Goal: Information Seeking & Learning: Learn about a topic

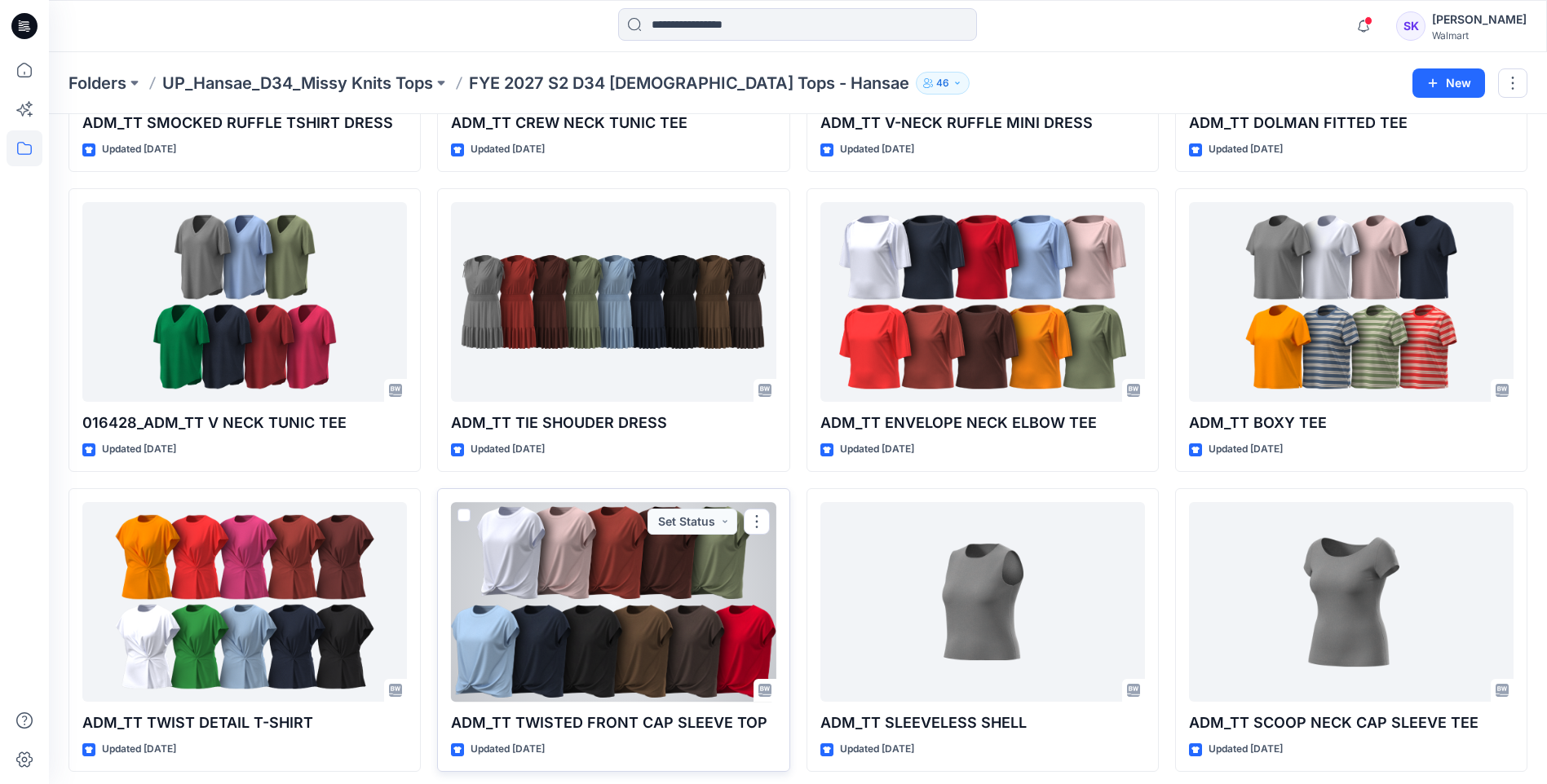
scroll to position [360, 0]
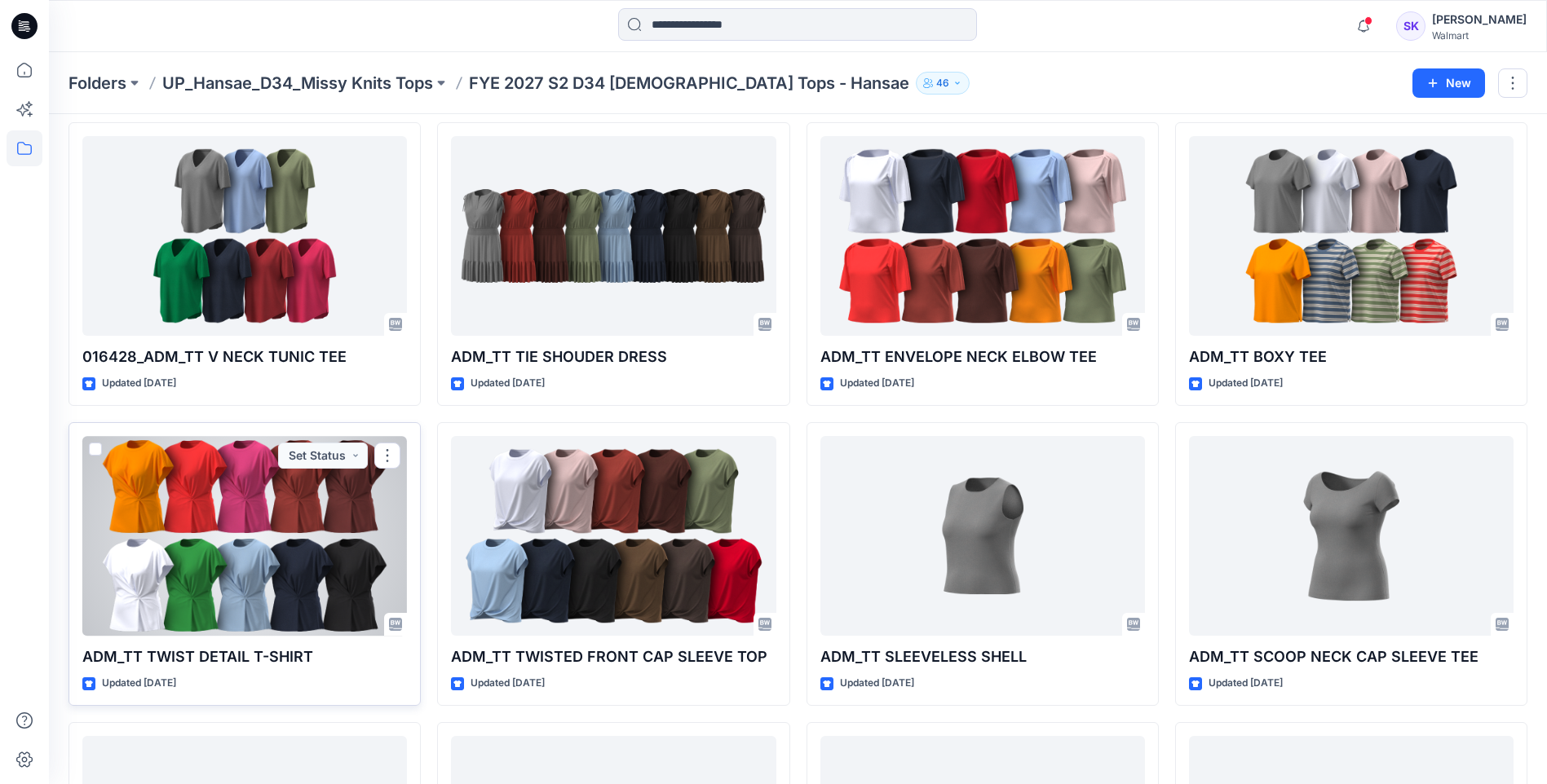
click at [271, 544] on div at bounding box center [244, 535] width 325 height 200
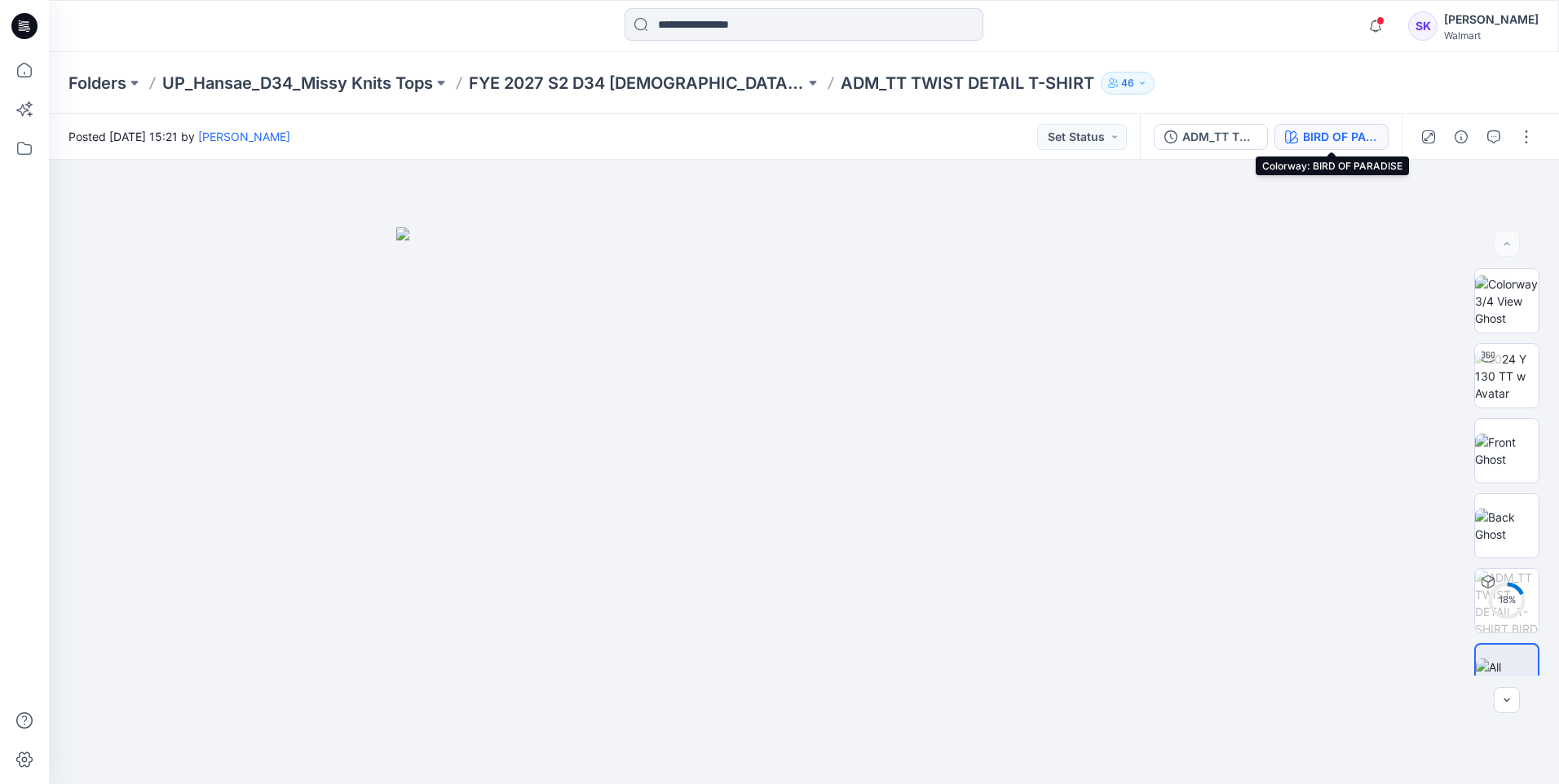
click at [1301, 135] on button "BIRD OF PARADISE" at bounding box center [1331, 137] width 114 height 26
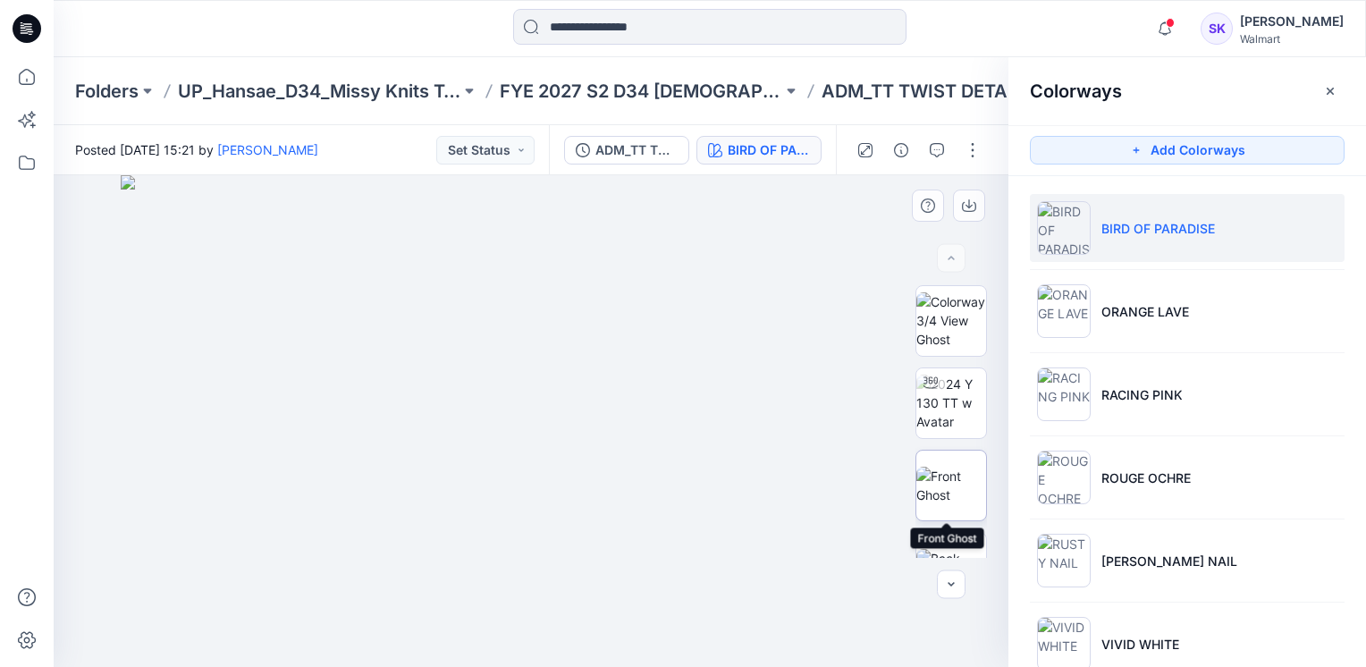
click at [942, 486] on img at bounding box center [952, 486] width 70 height 38
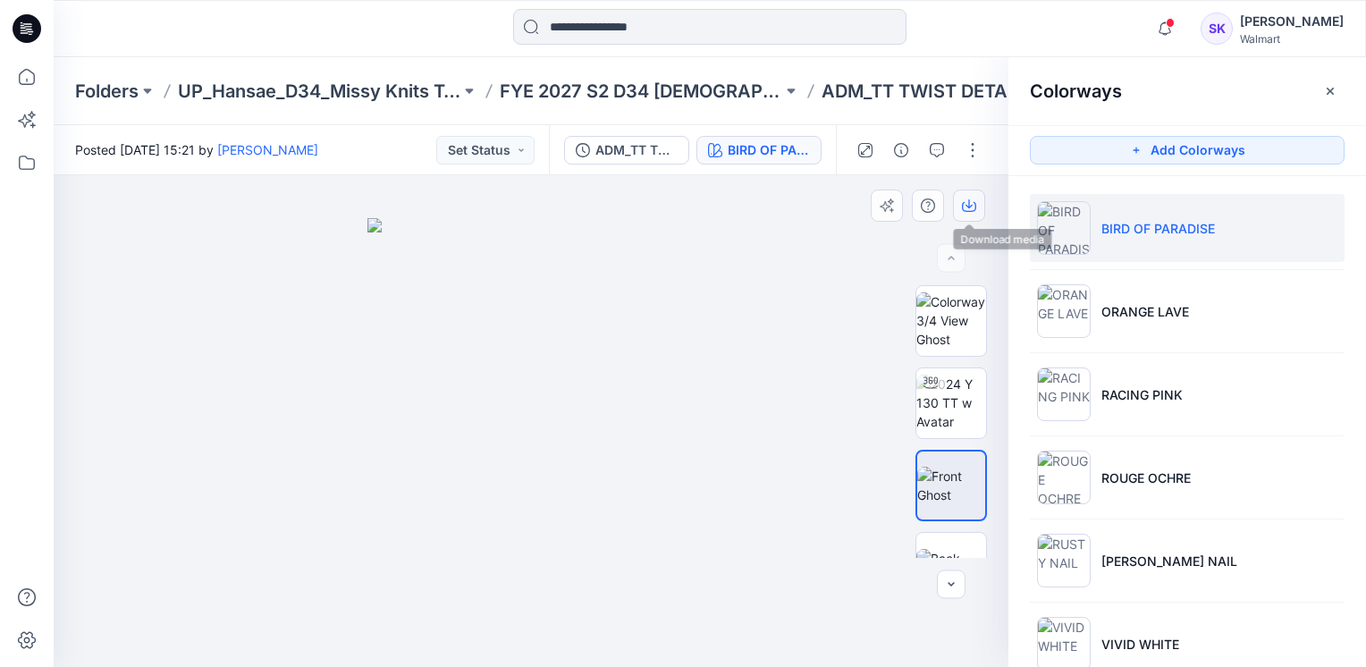
click at [959, 199] on button "button" at bounding box center [969, 206] width 32 height 32
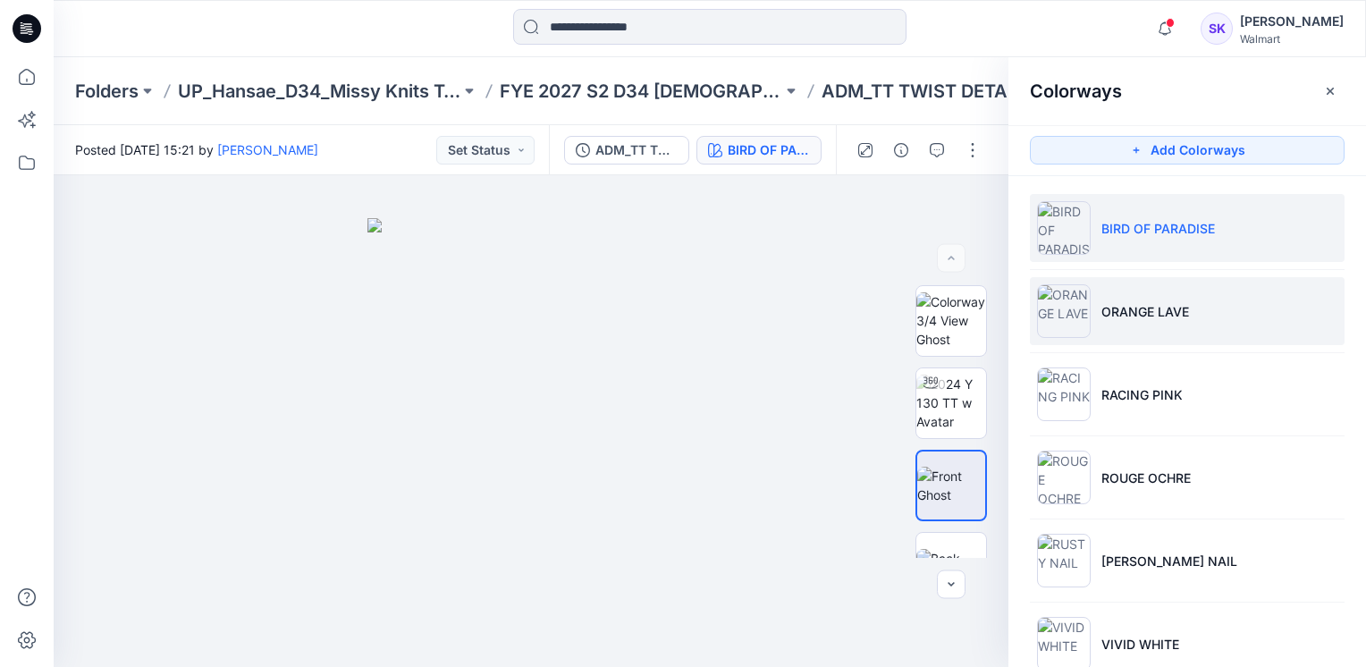
click at [1127, 313] on p "ORANGE LAVE" at bounding box center [1146, 311] width 88 height 19
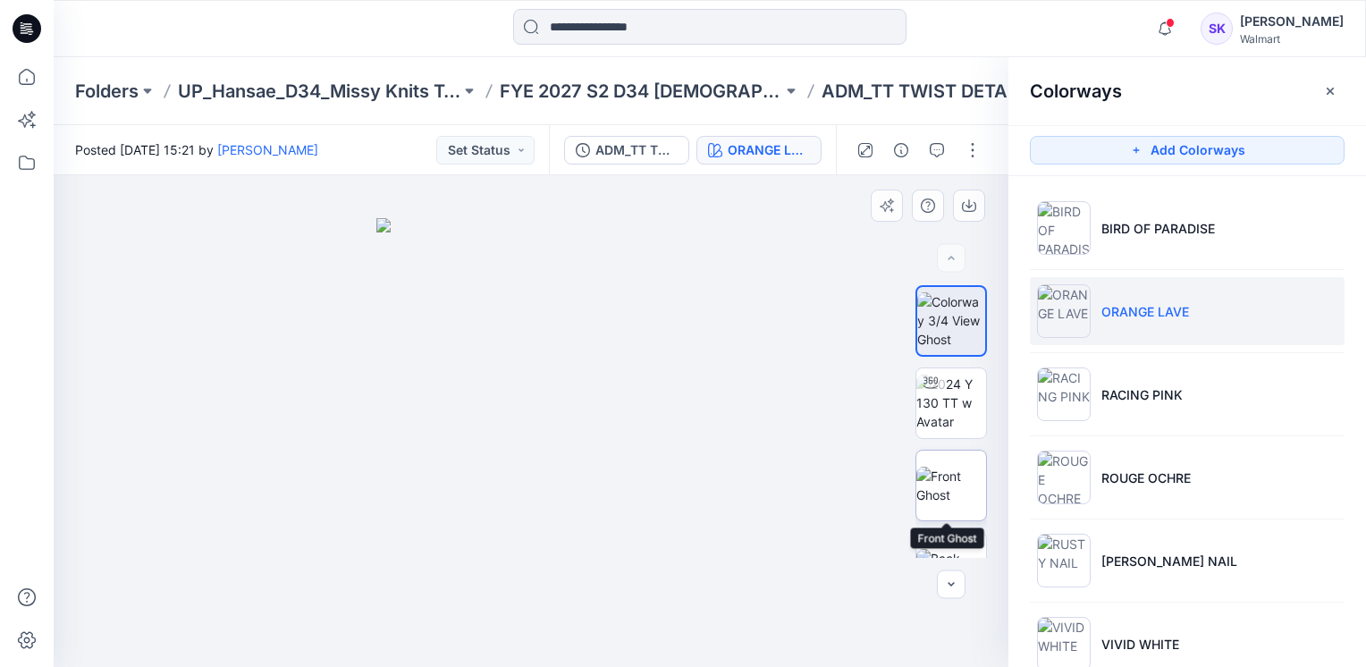
click at [941, 468] on img at bounding box center [952, 486] width 70 height 38
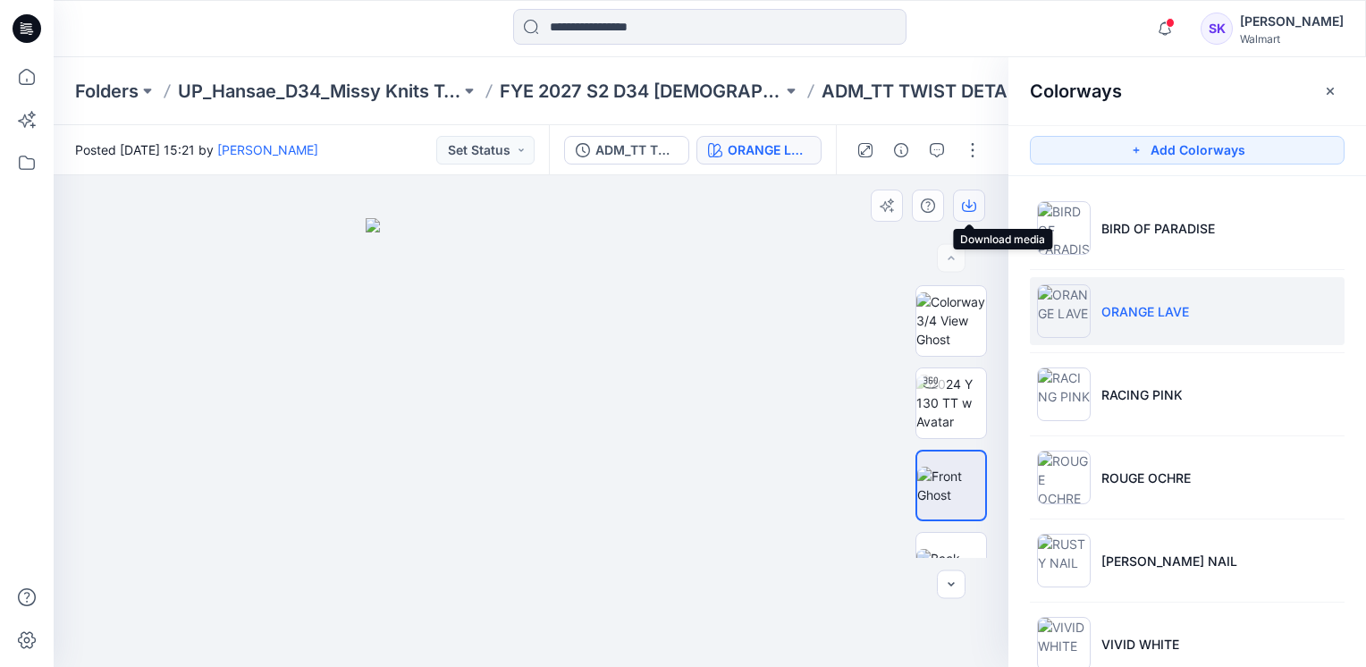
click at [966, 207] on icon "button" at bounding box center [969, 206] width 14 height 14
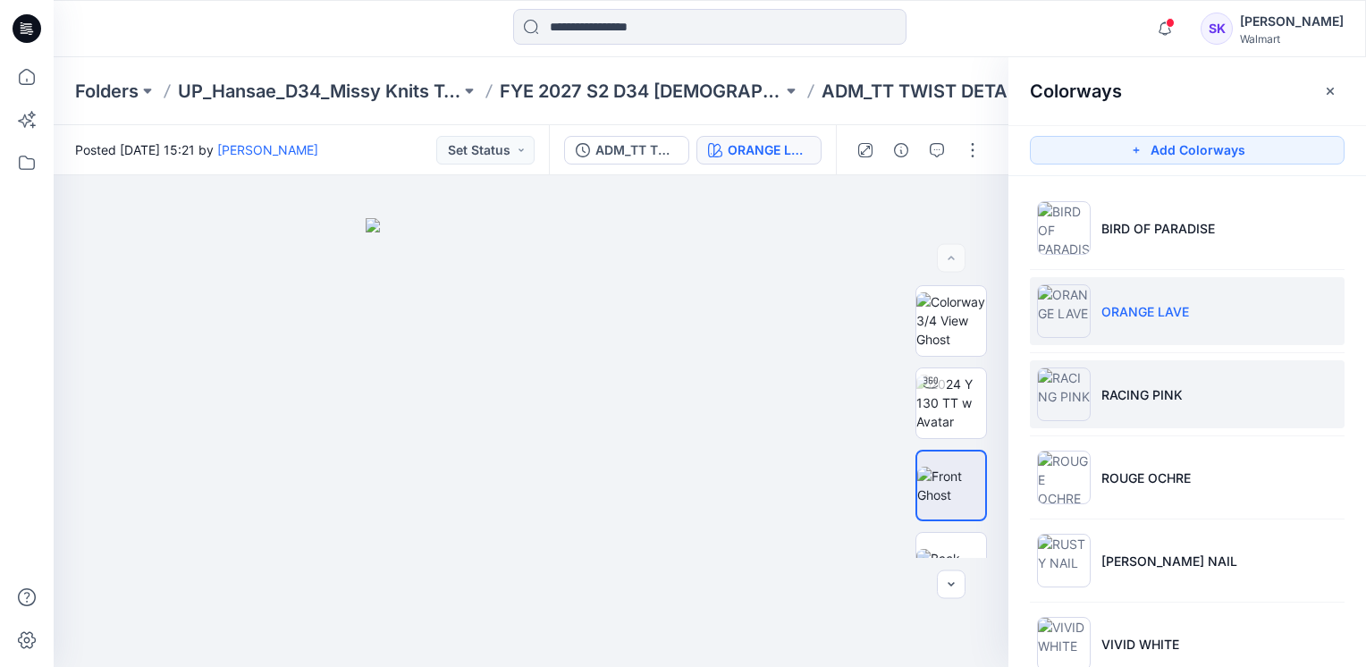
click at [1130, 386] on p "RACING PINK" at bounding box center [1142, 394] width 81 height 19
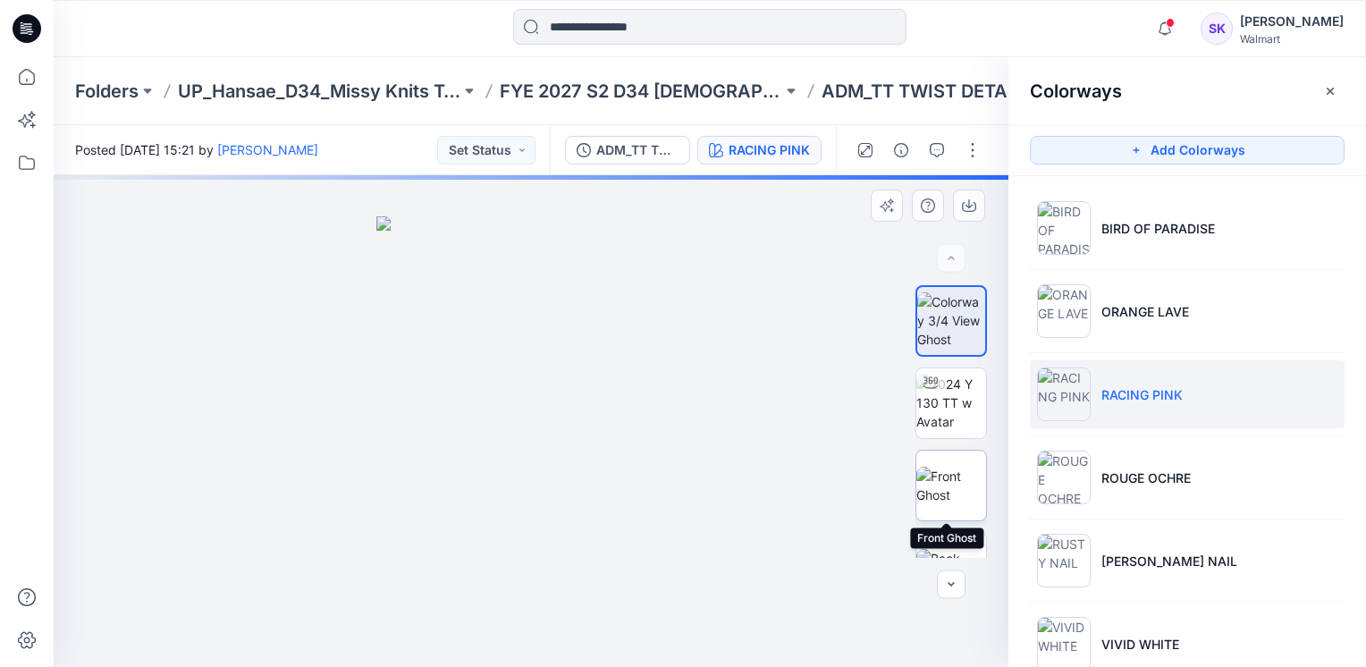
click at [955, 467] on img at bounding box center [952, 486] width 70 height 38
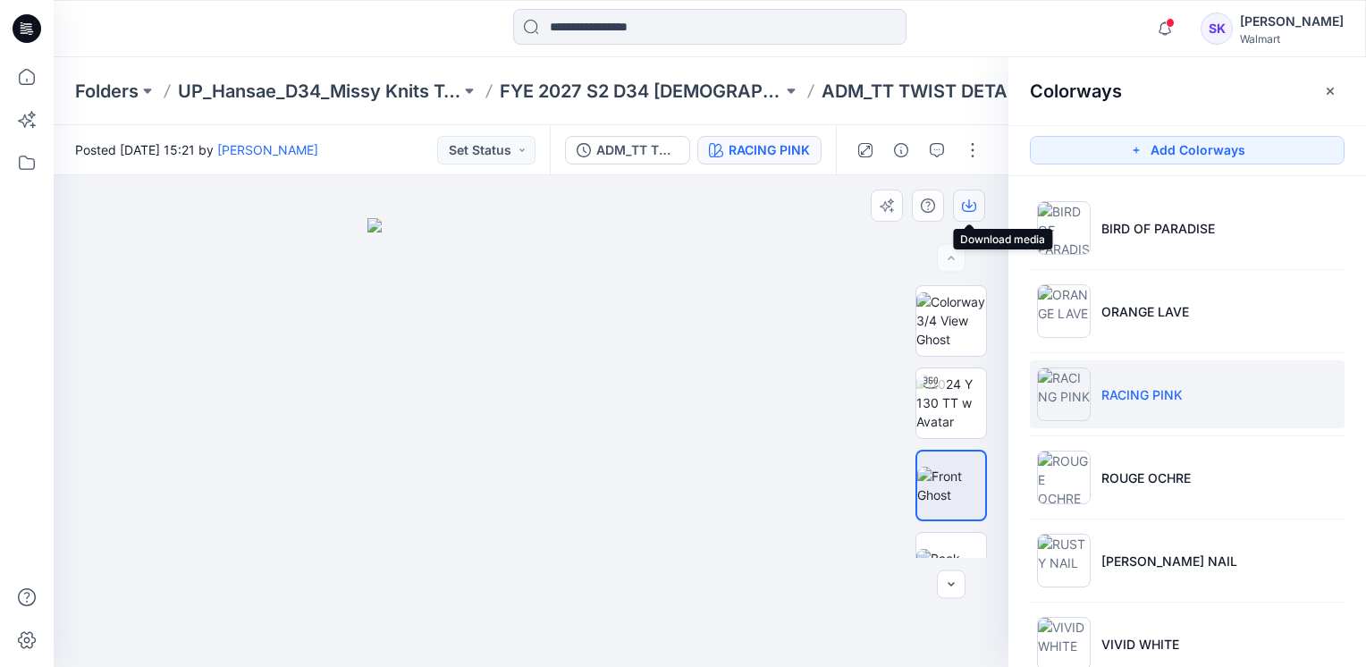
click at [970, 203] on icon "button" at bounding box center [969, 206] width 14 height 14
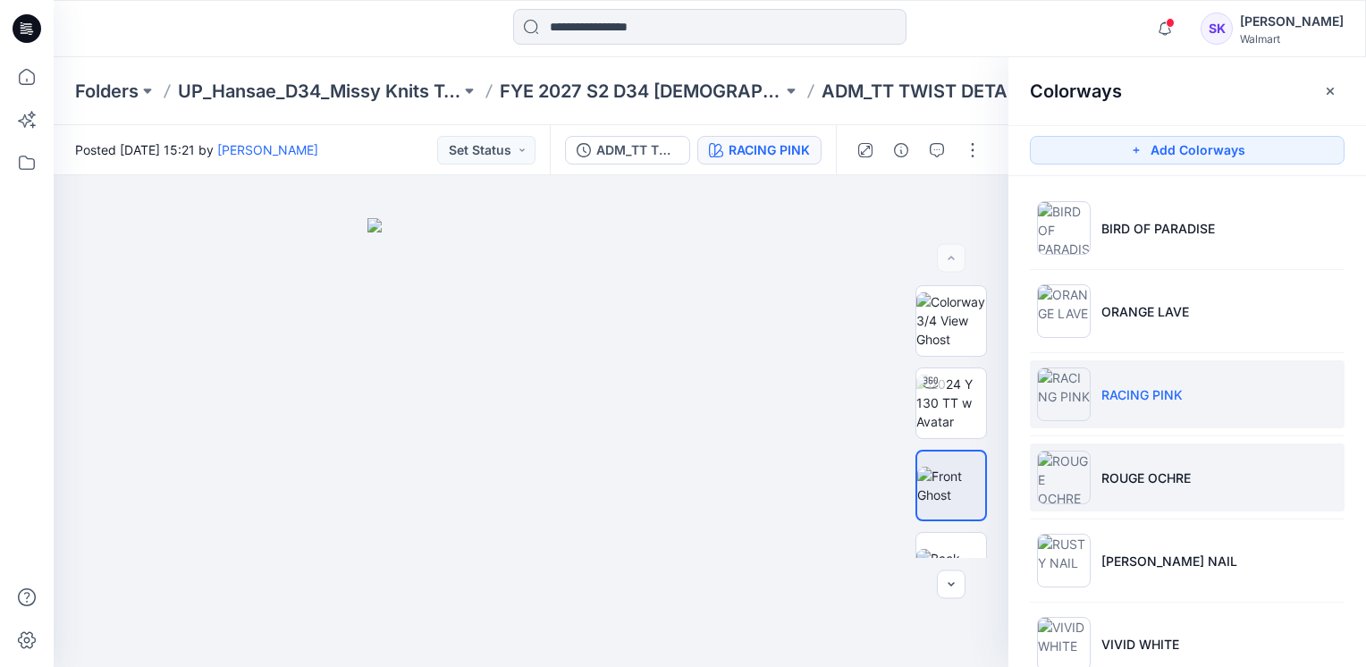
click at [1137, 478] on p "ROUGE OCHRE" at bounding box center [1146, 478] width 89 height 19
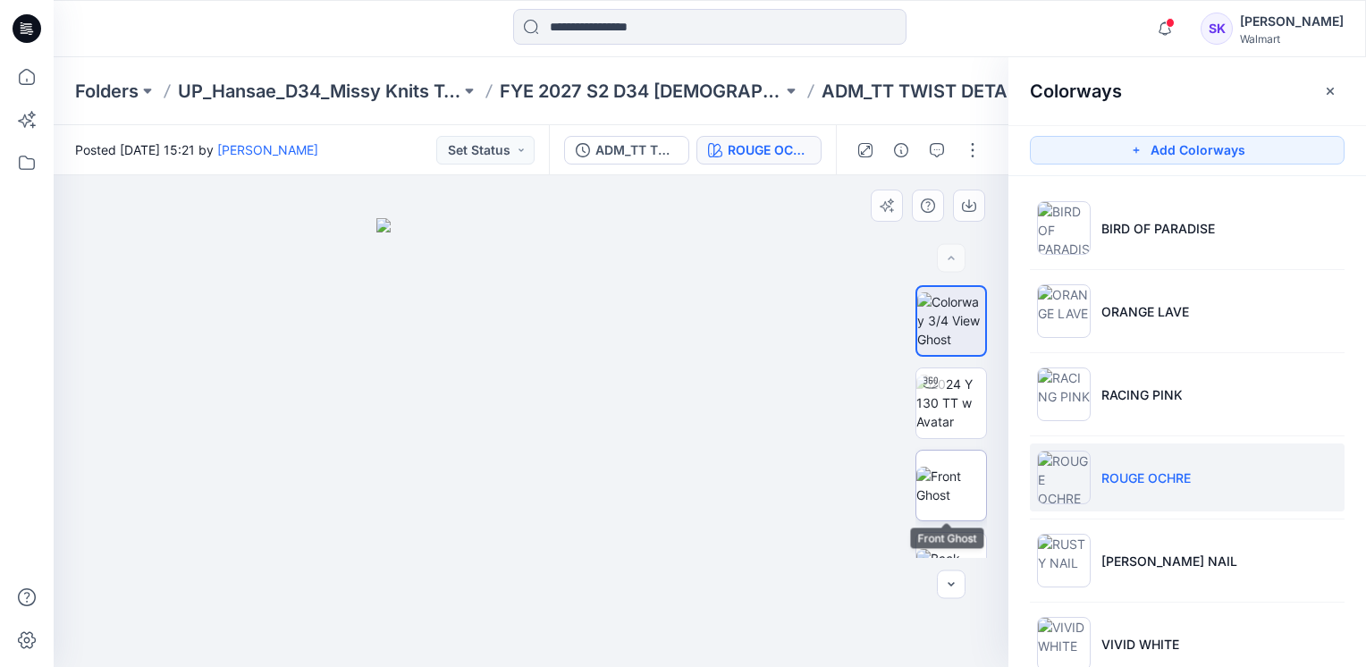
click at [951, 467] on img at bounding box center [952, 486] width 70 height 38
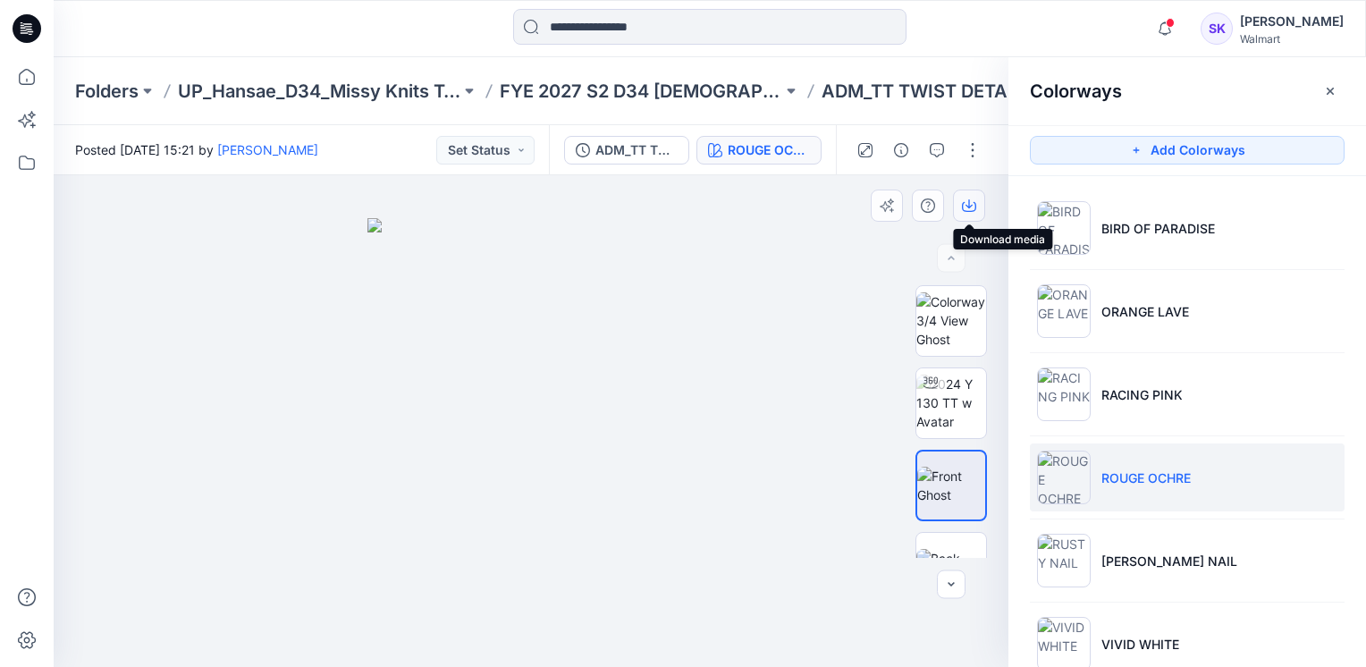
click at [968, 200] on icon "button" at bounding box center [969, 206] width 14 height 14
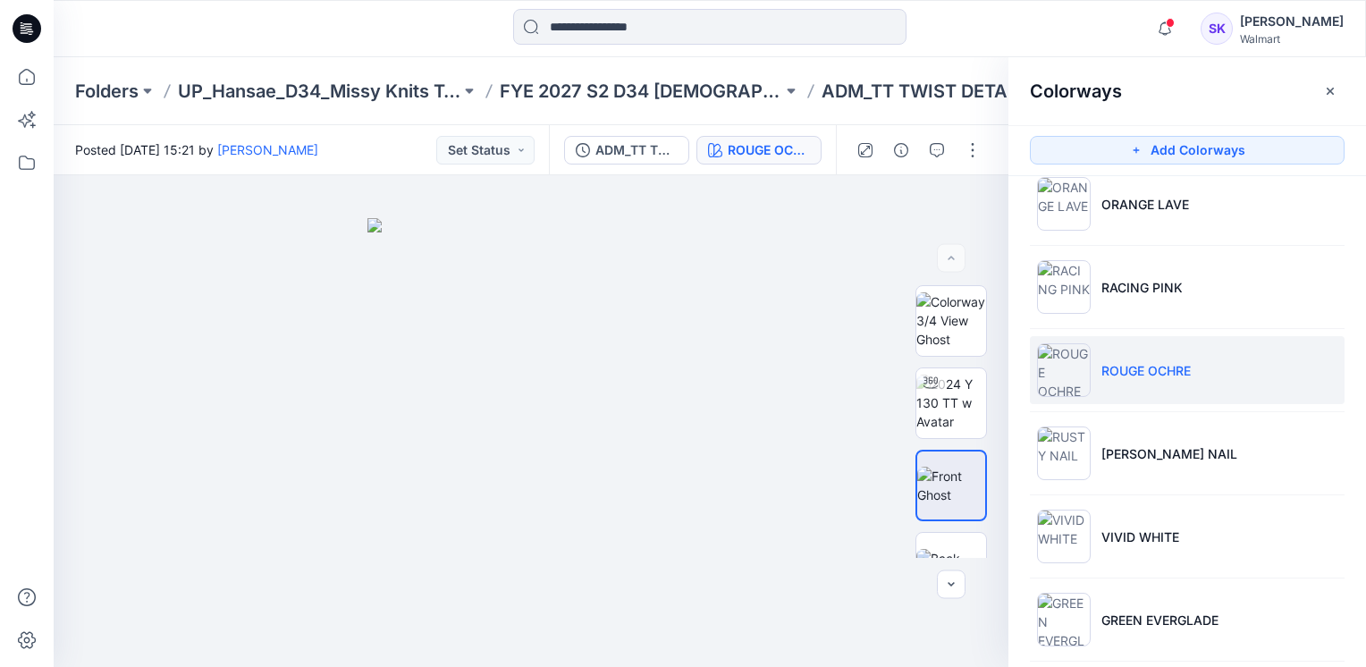
scroll to position [89, 0]
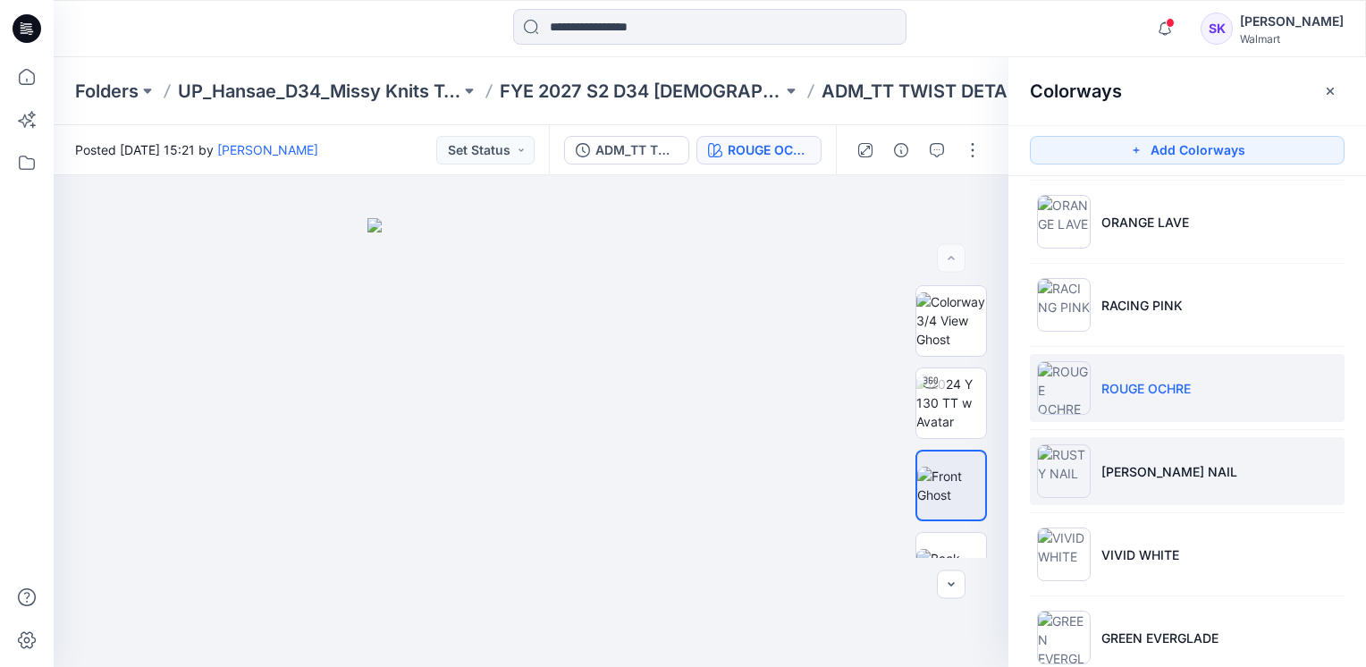
click at [1174, 452] on li "[PERSON_NAME] NAIL" at bounding box center [1187, 471] width 315 height 68
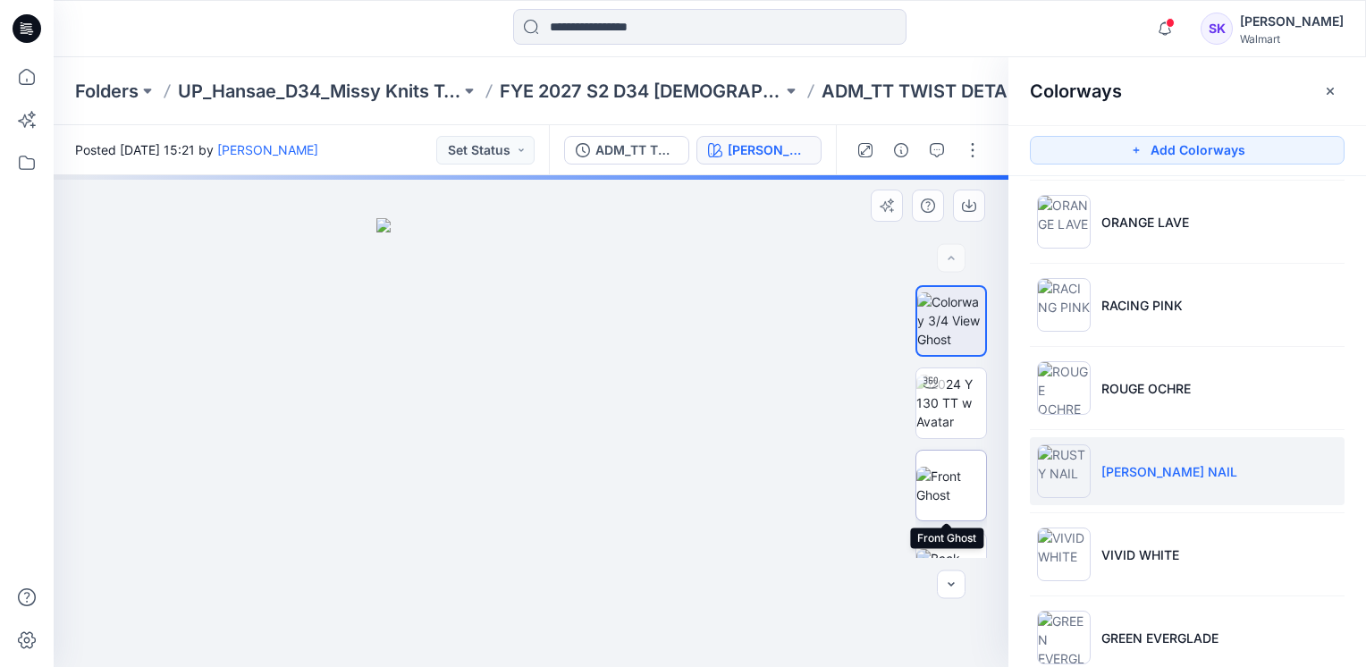
click at [952, 467] on img at bounding box center [952, 486] width 70 height 38
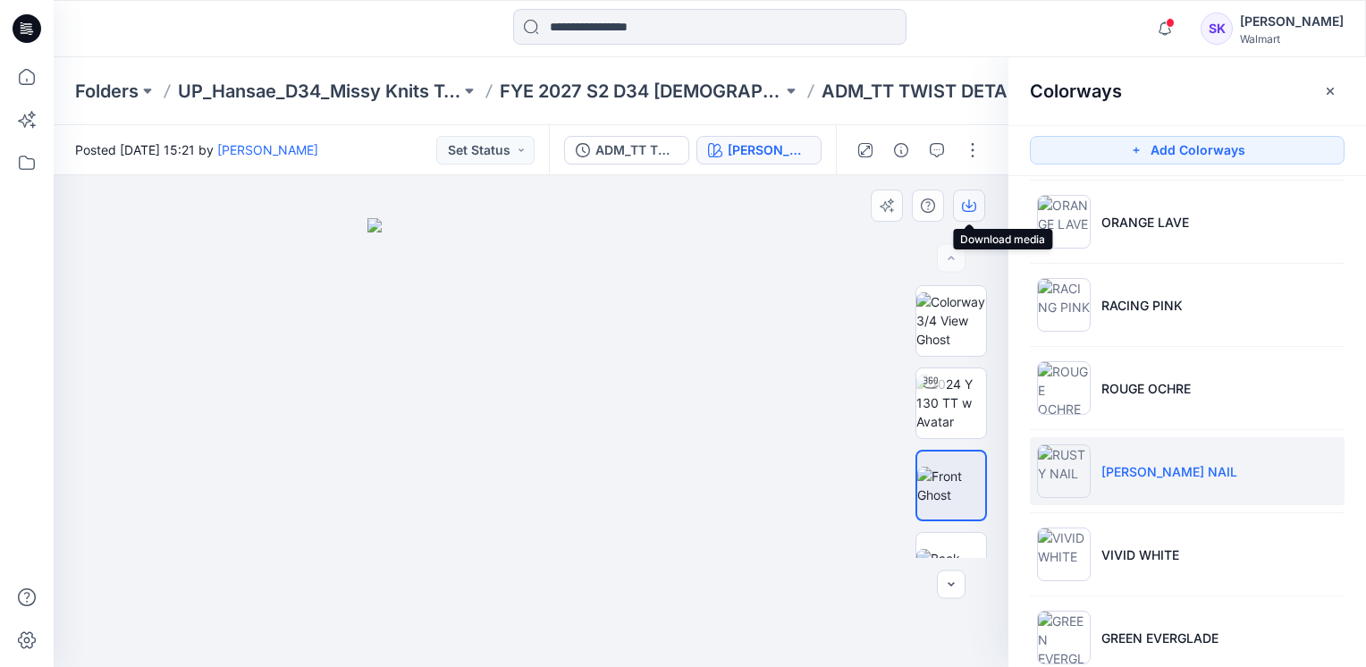
click at [969, 213] on button "button" at bounding box center [969, 206] width 32 height 32
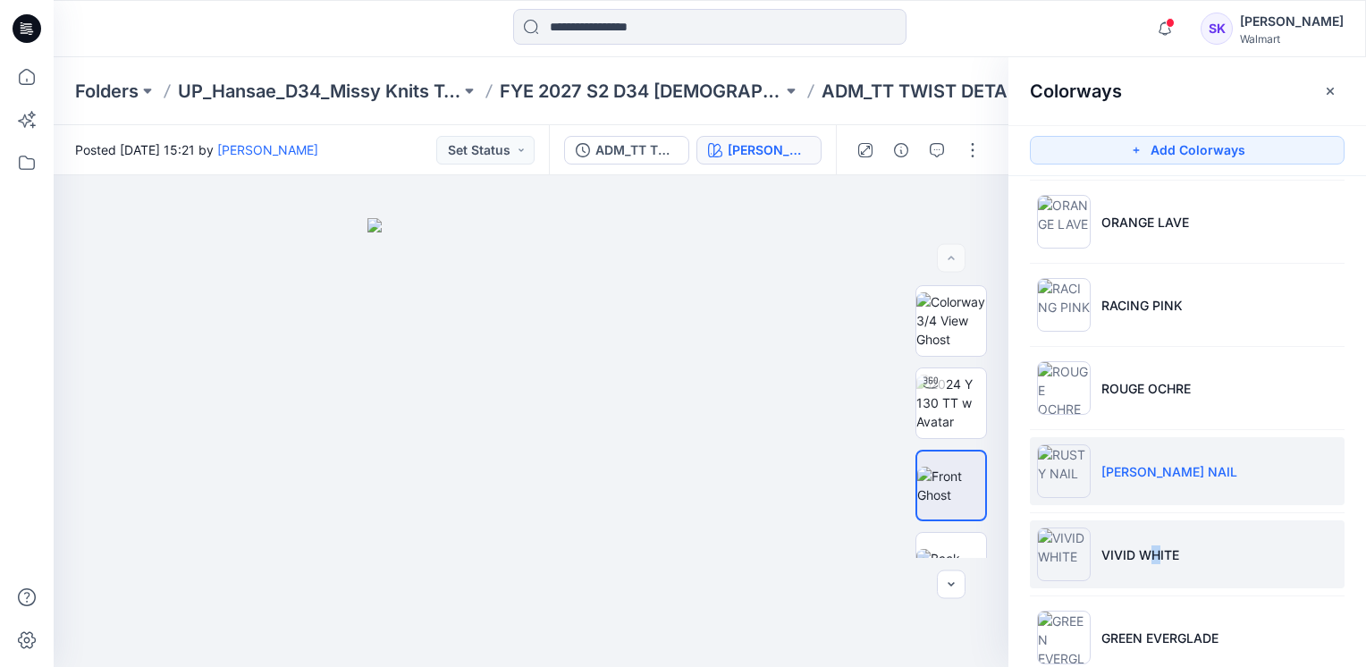
click at [1154, 529] on li "VIVID WHITE" at bounding box center [1187, 554] width 315 height 68
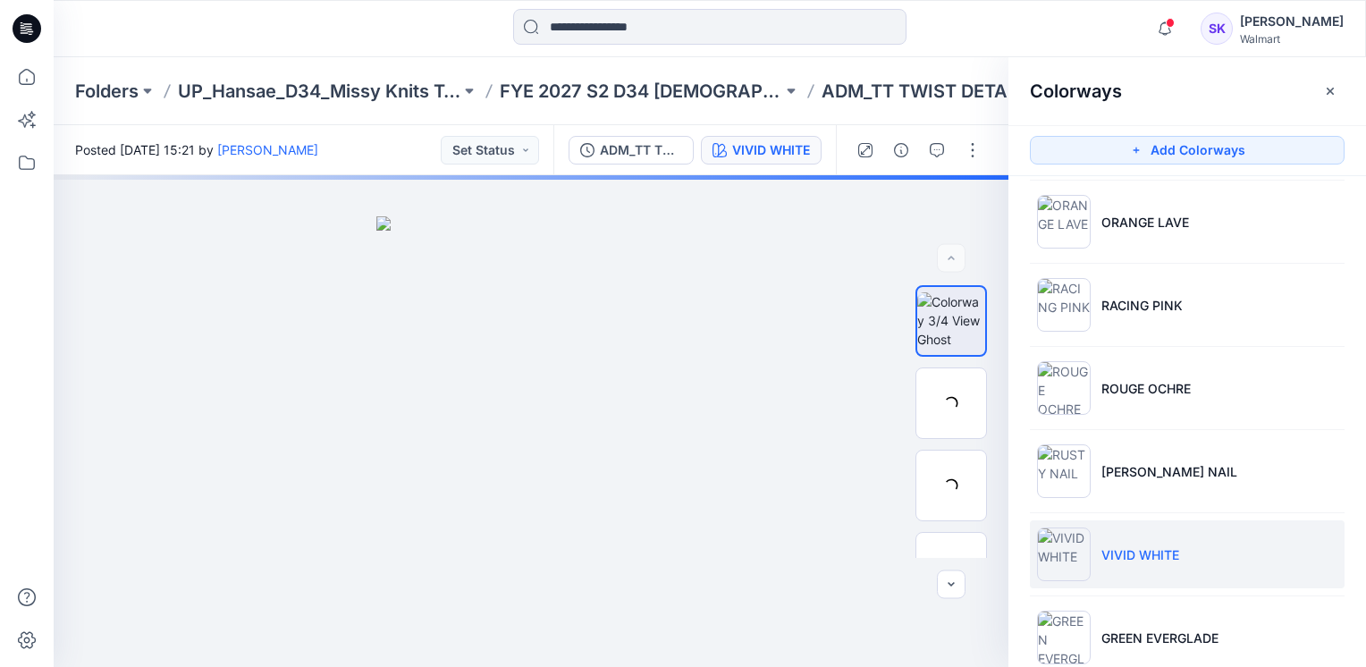
drag, startPoint x: 1154, startPoint y: 529, endPoint x: 1139, endPoint y: 535, distance: 16.1
click at [1139, 535] on li "VIVID WHITE" at bounding box center [1187, 554] width 315 height 68
click at [949, 468] on img at bounding box center [952, 486] width 70 height 38
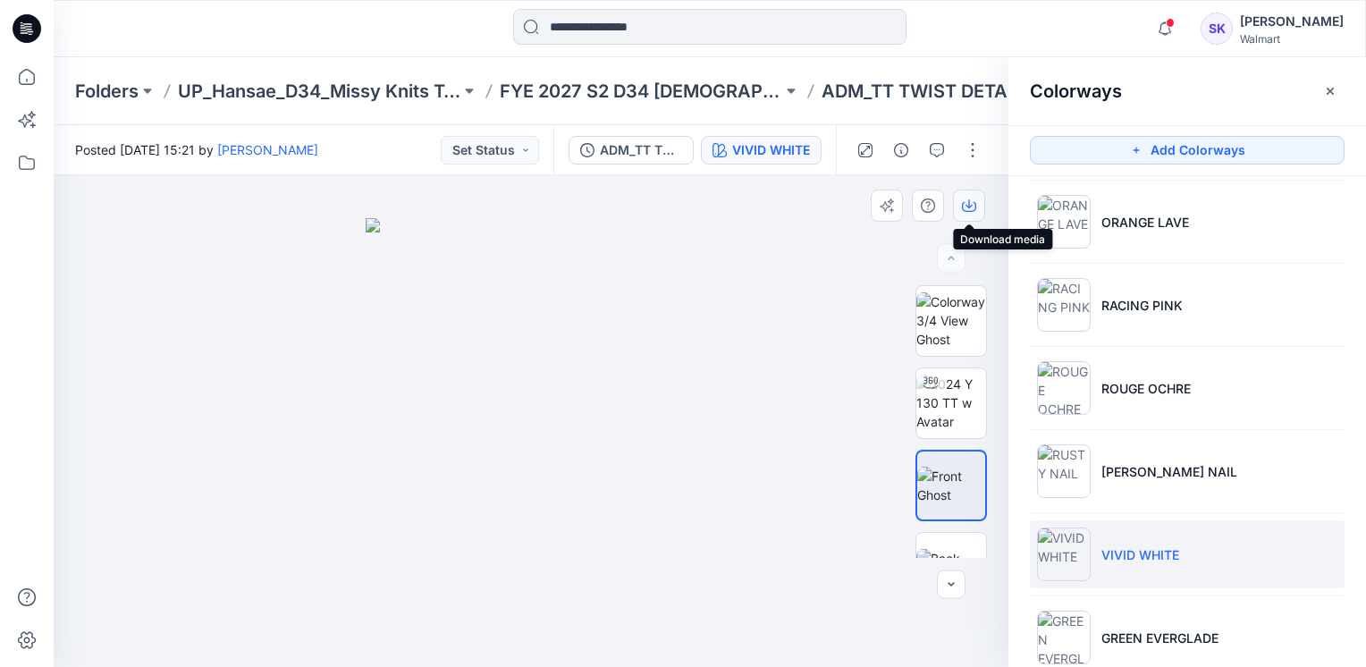
click at [969, 206] on icon "button" at bounding box center [969, 206] width 14 height 14
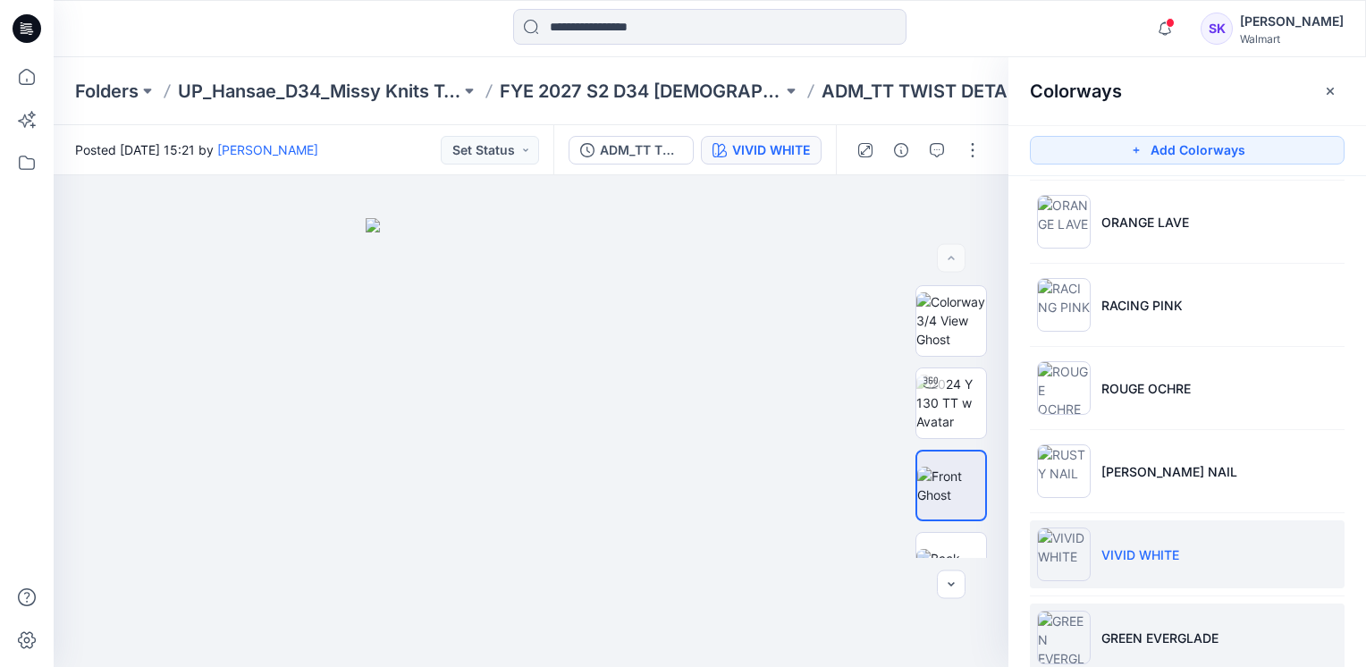
click at [1168, 634] on p "GREEN EVERGLADE" at bounding box center [1160, 638] width 117 height 19
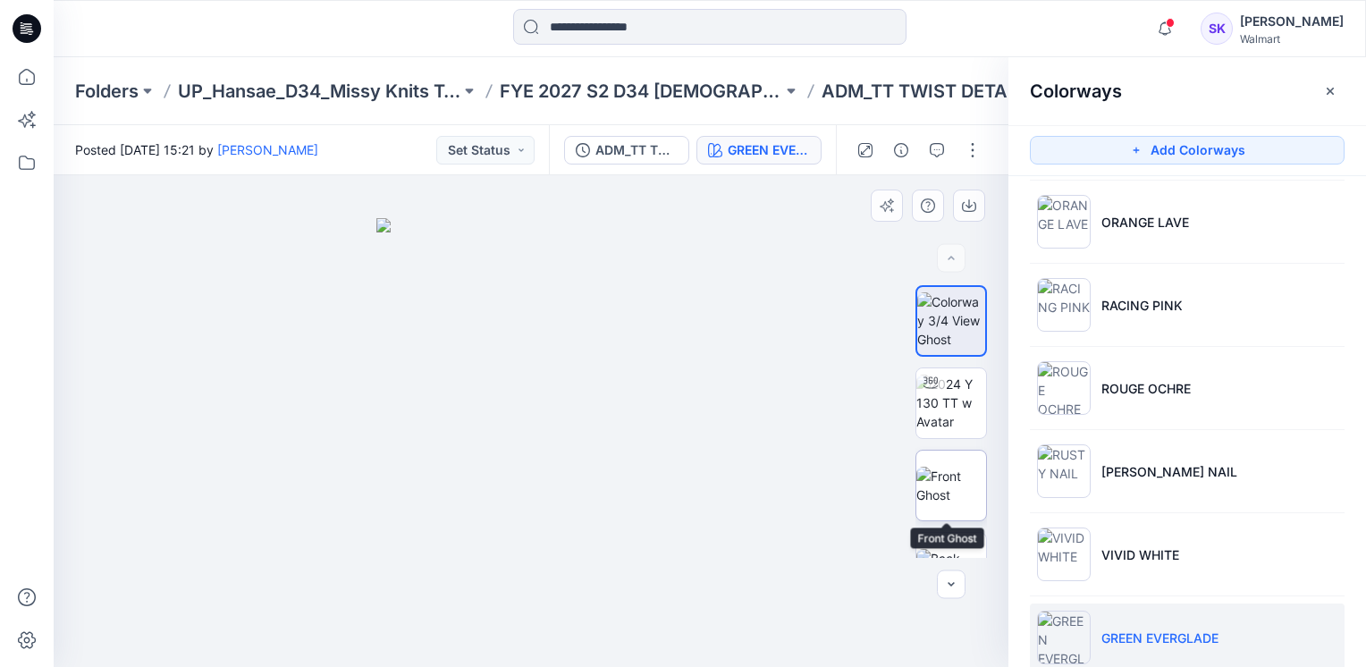
click at [959, 467] on img at bounding box center [952, 486] width 70 height 38
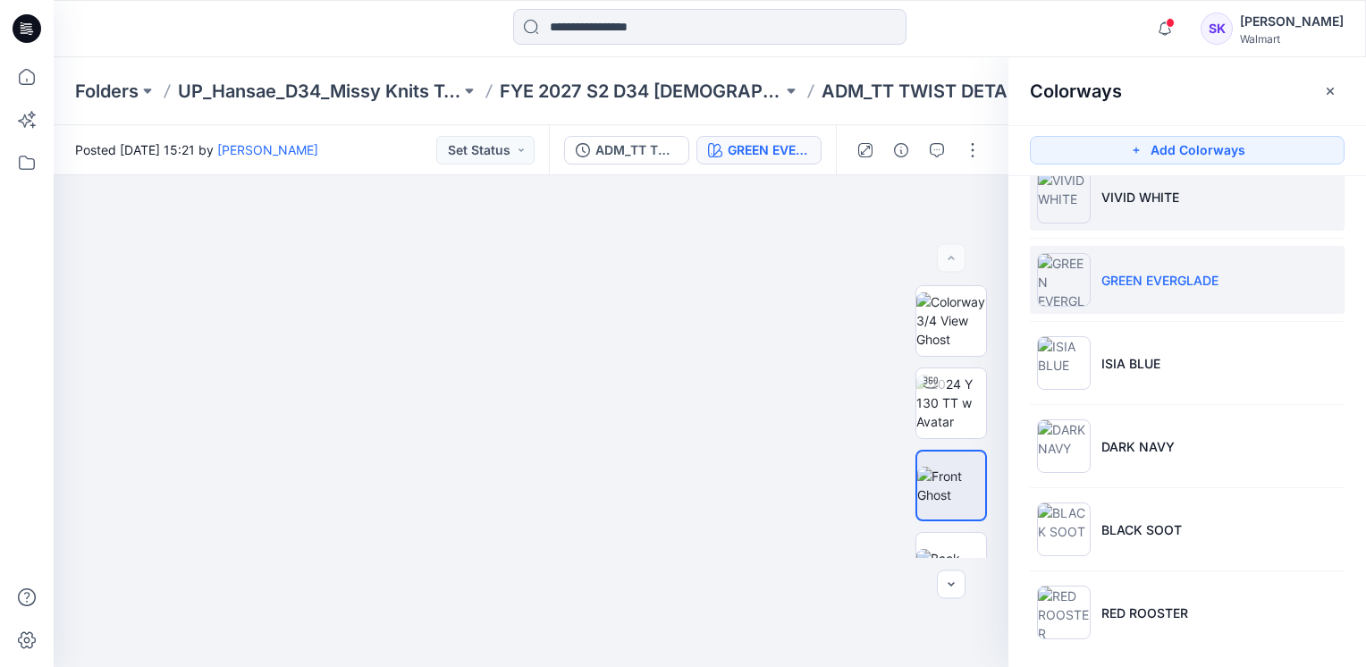
scroll to position [358, 0]
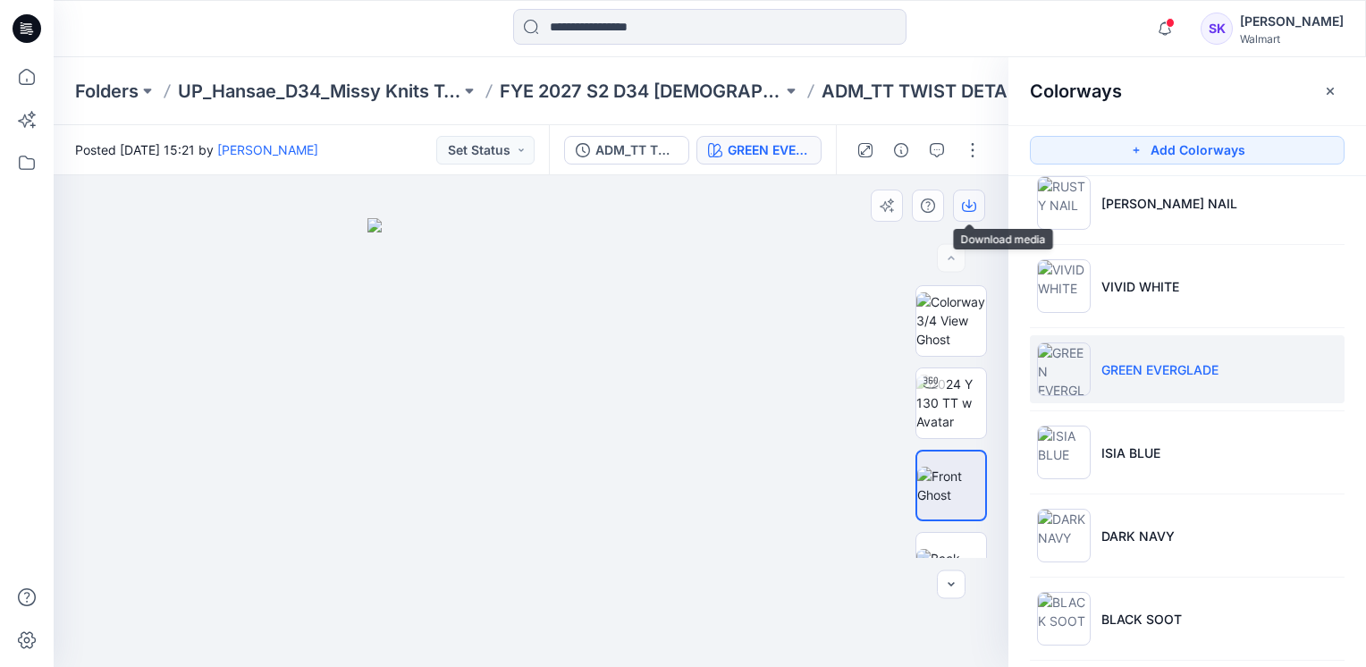
click at [968, 205] on icon "button" at bounding box center [969, 206] width 14 height 14
click at [840, 352] on div at bounding box center [531, 421] width 955 height 492
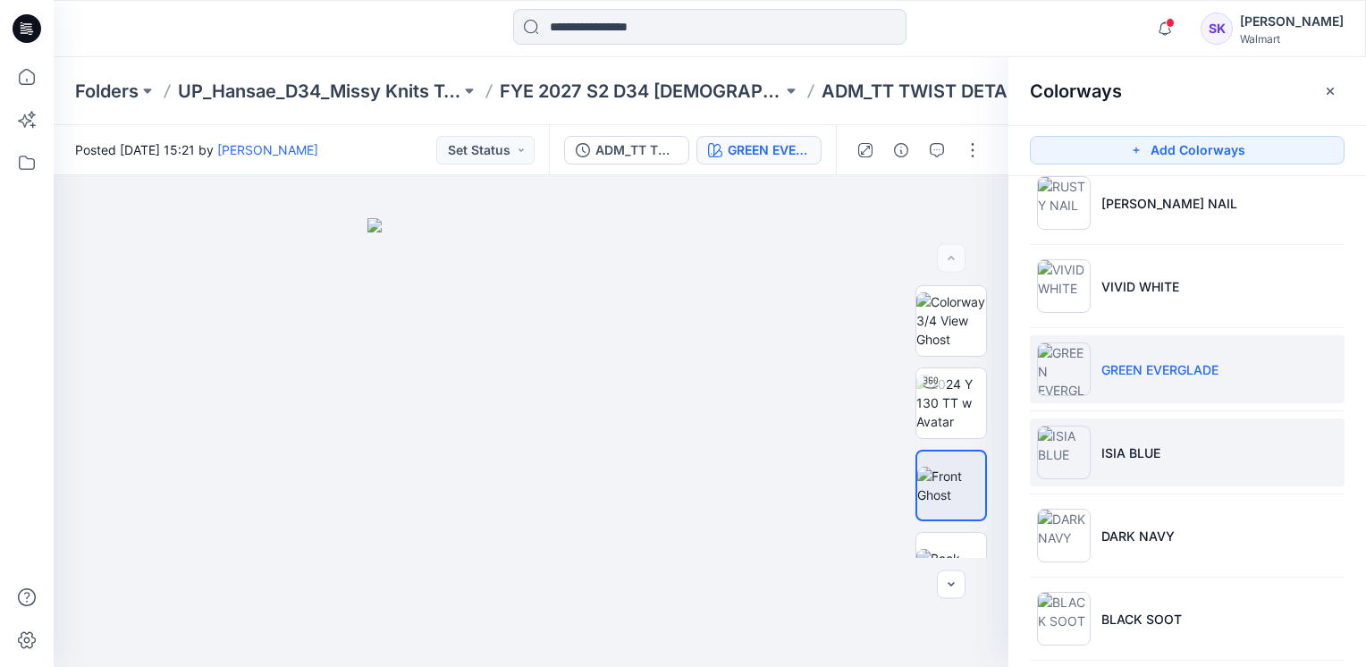
click at [1174, 451] on li "ISIA BLUE" at bounding box center [1187, 452] width 315 height 68
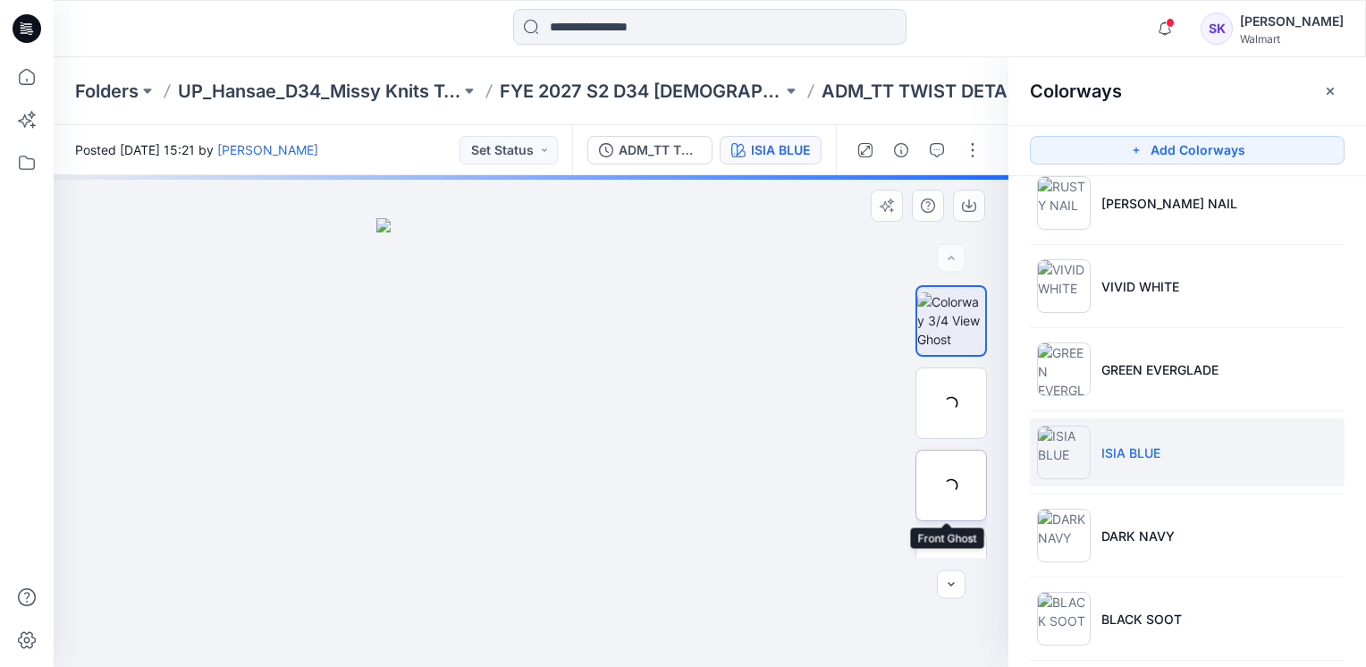
click at [965, 480] on div at bounding box center [952, 486] width 72 height 72
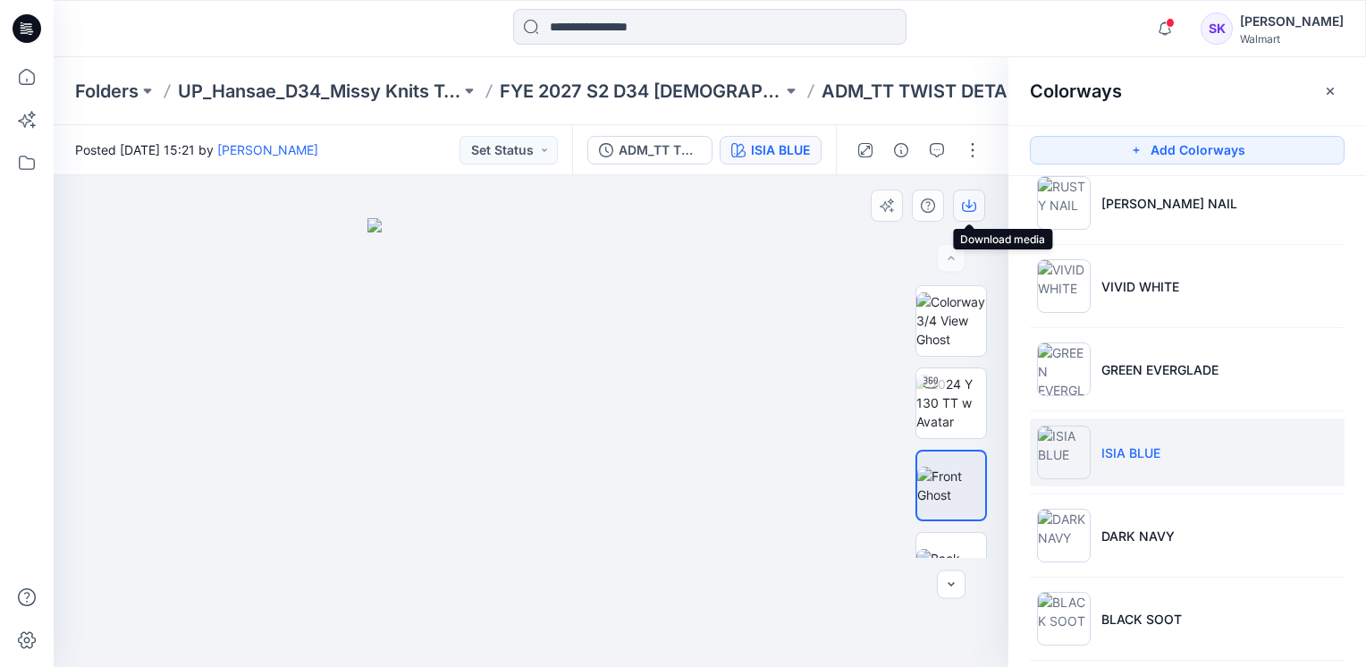
drag, startPoint x: 966, startPoint y: 211, endPoint x: 955, endPoint y: 211, distance: 10.7
click at [955, 211] on button "button" at bounding box center [969, 206] width 32 height 32
click at [780, 266] on div at bounding box center [531, 421] width 955 height 492
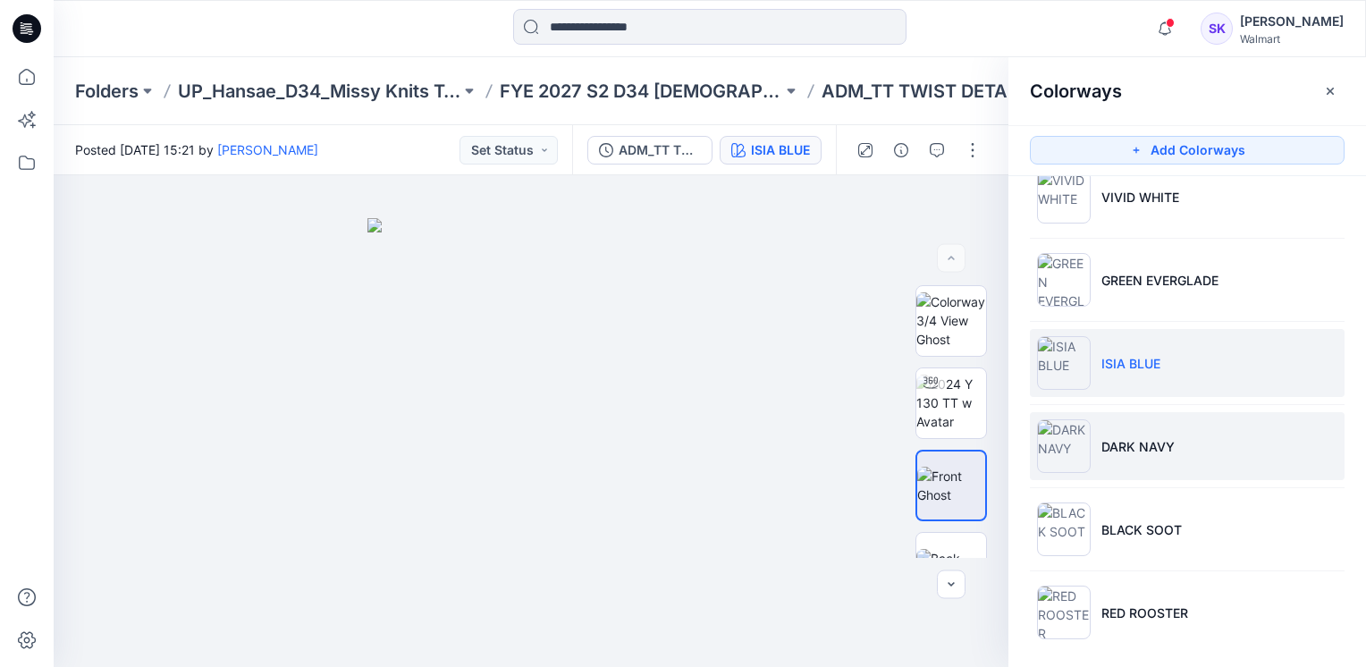
click at [1146, 452] on p "DARK NAVY" at bounding box center [1138, 446] width 73 height 19
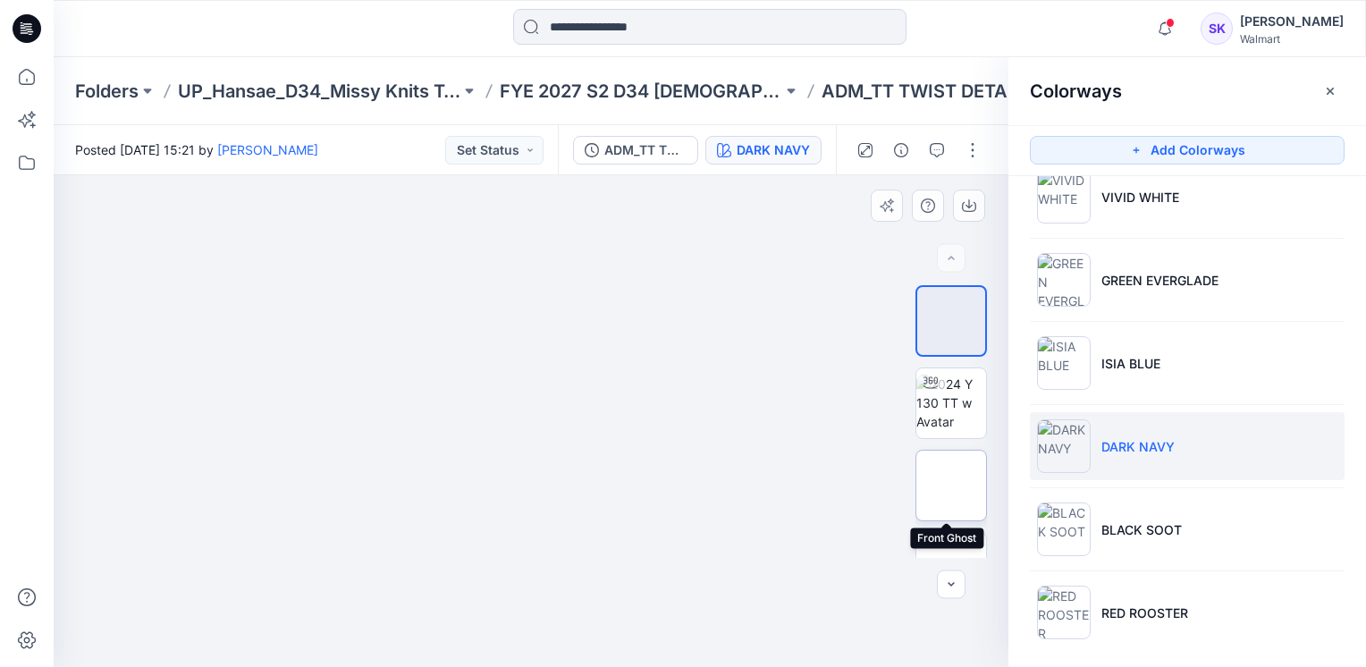
click at [951, 467] on img at bounding box center [952, 486] width 70 height 38
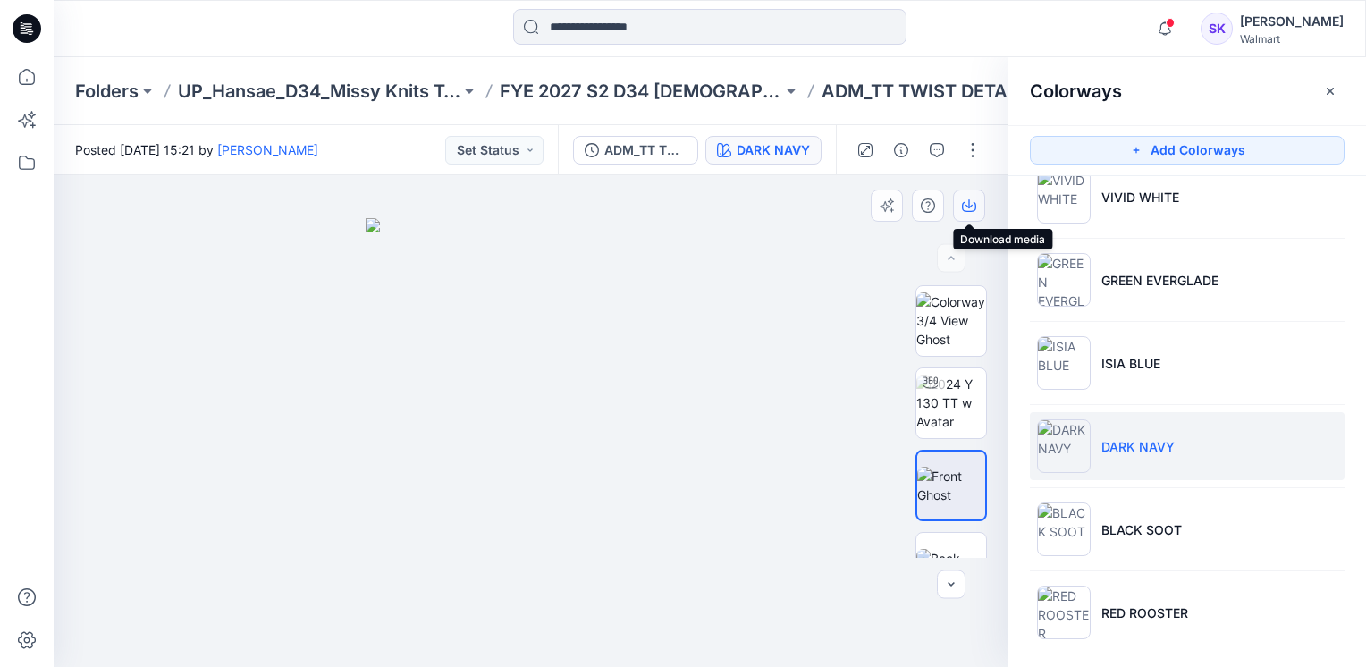
click at [966, 213] on button "button" at bounding box center [969, 206] width 32 height 32
click at [765, 241] on div at bounding box center [531, 421] width 955 height 492
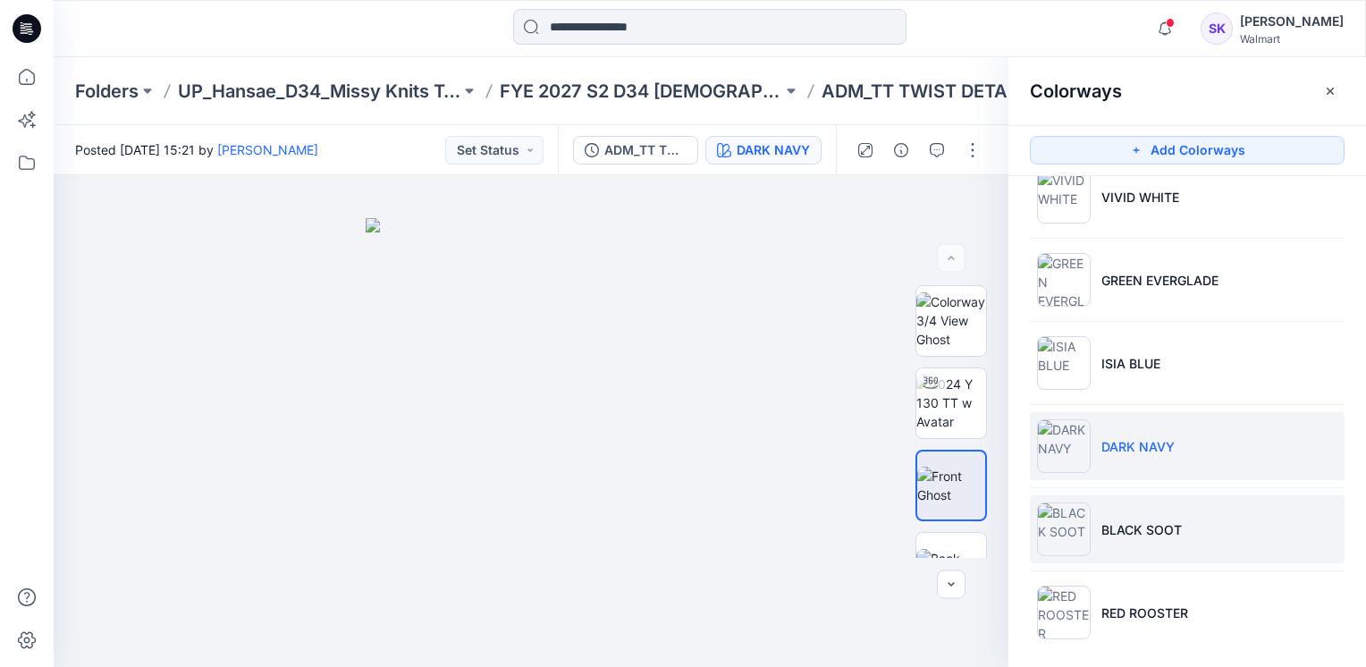
click at [1164, 532] on p "BLACK SOOT" at bounding box center [1142, 529] width 80 height 19
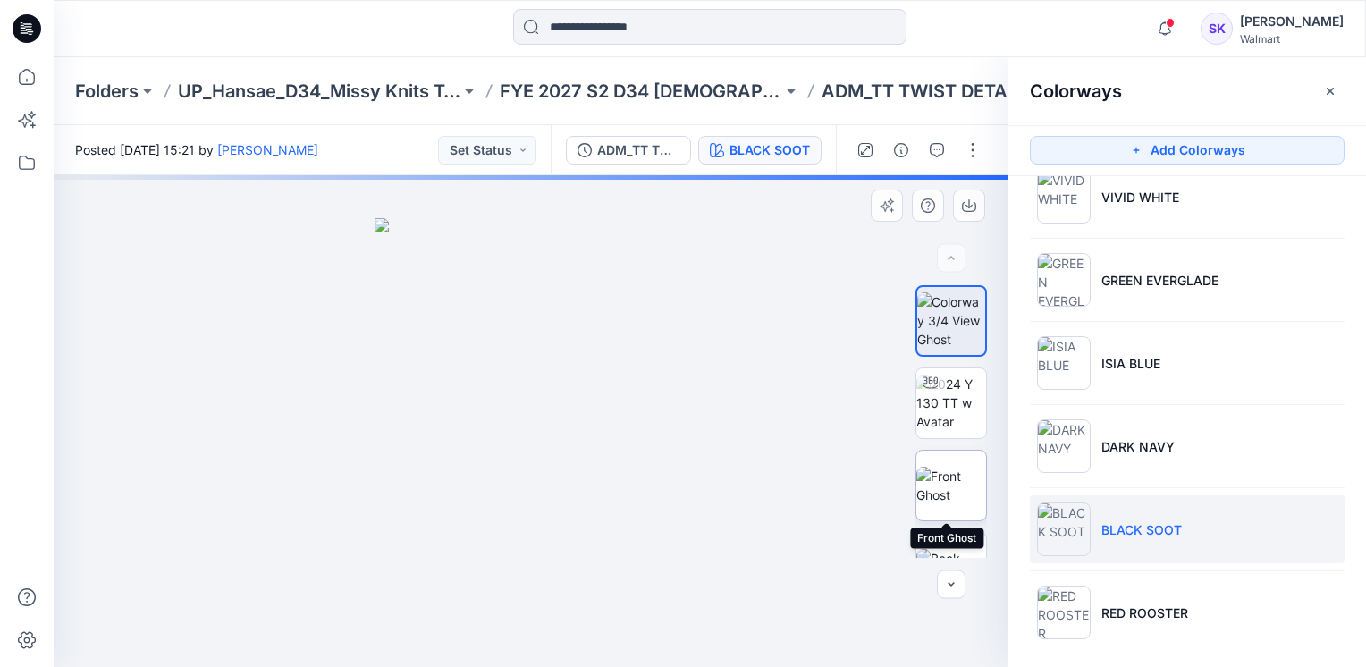
click at [956, 467] on img at bounding box center [952, 486] width 70 height 38
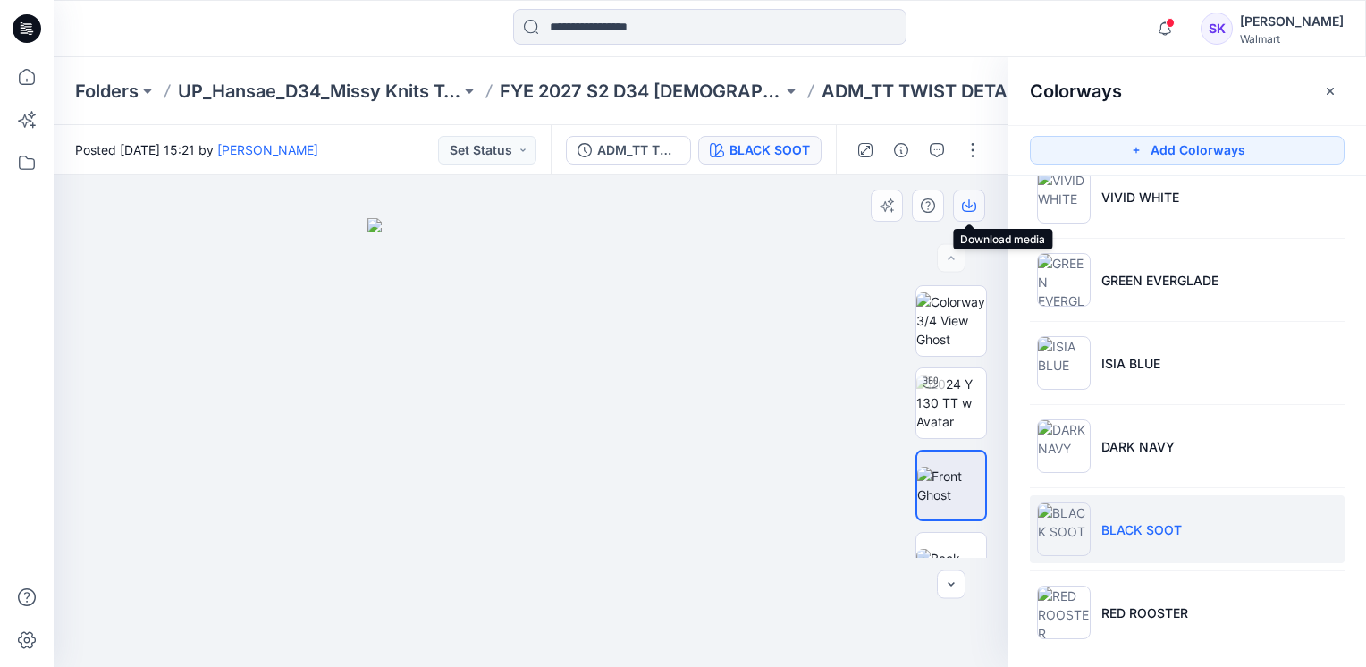
click at [982, 203] on button "button" at bounding box center [969, 206] width 32 height 32
click at [830, 279] on div at bounding box center [531, 421] width 955 height 492
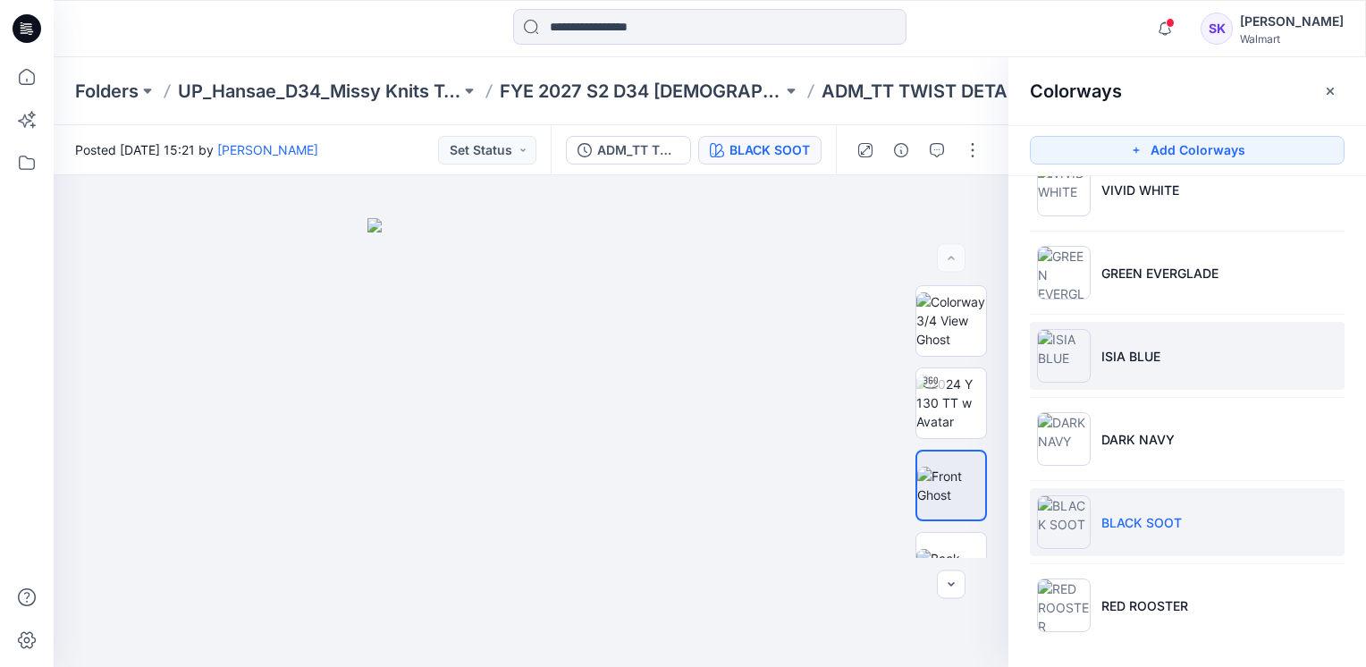
scroll to position [456, 0]
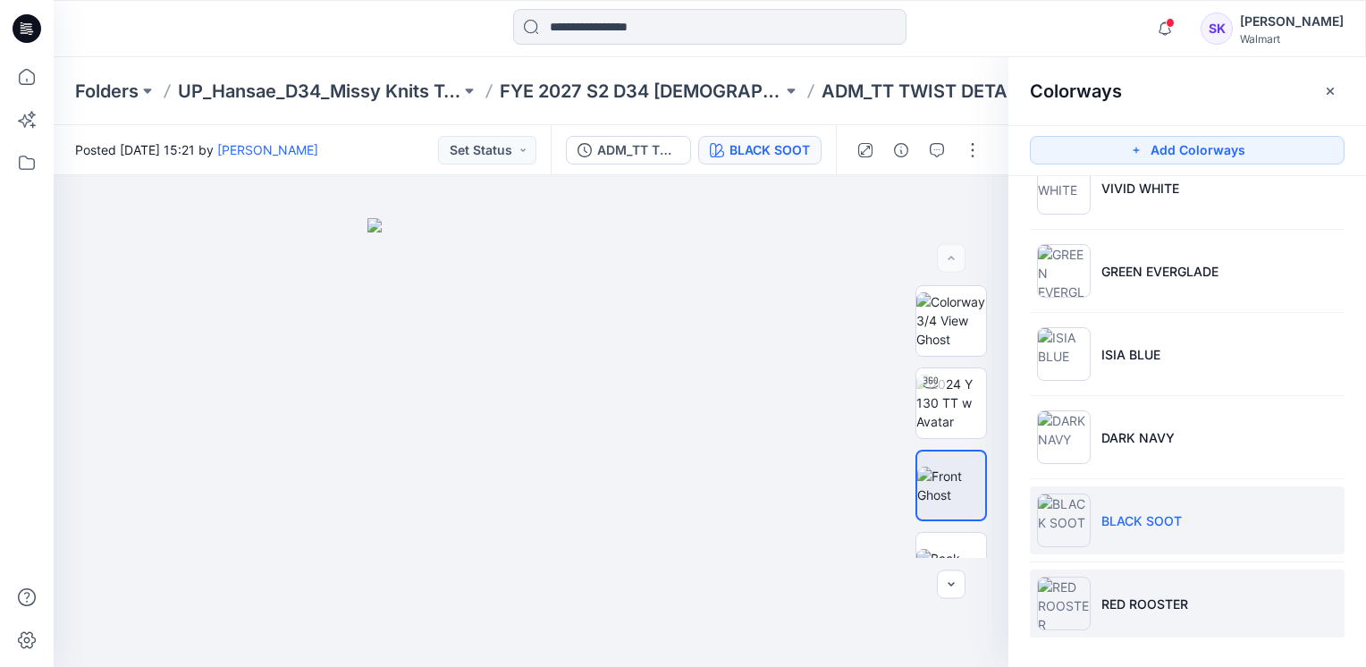
click at [1175, 606] on p "RED ROOSTER" at bounding box center [1145, 604] width 87 height 19
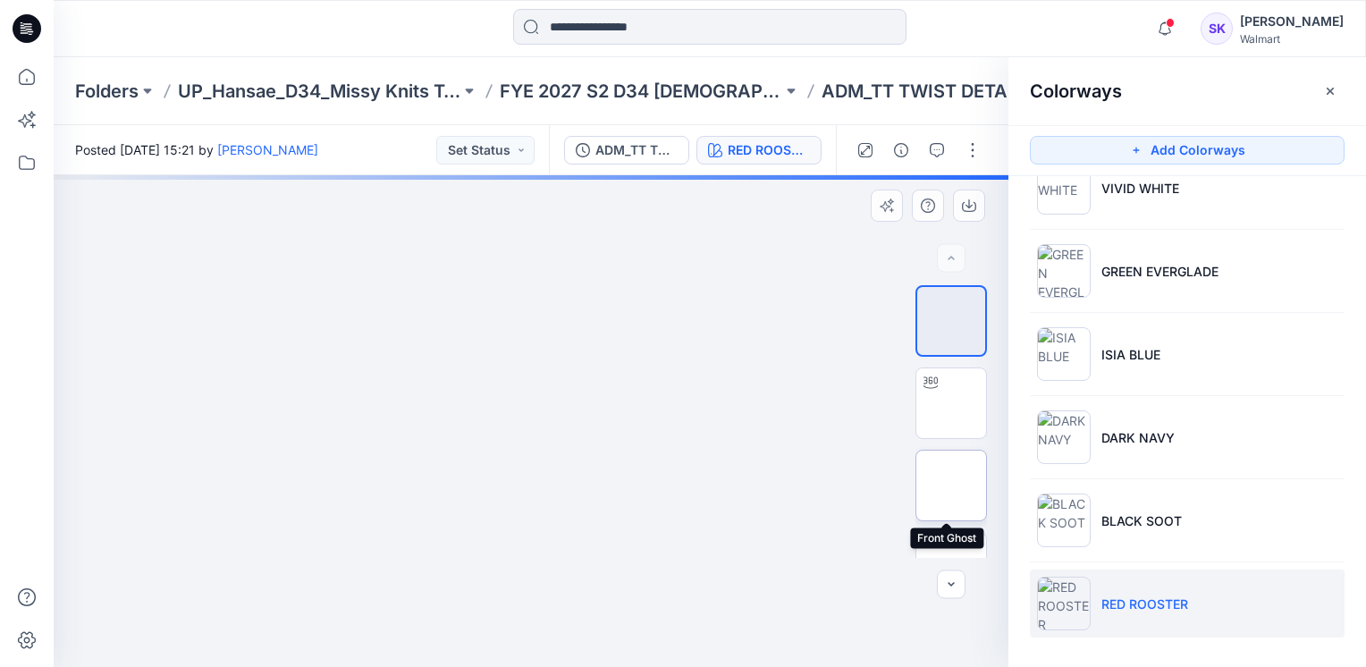
click at [934, 467] on img at bounding box center [952, 486] width 70 height 38
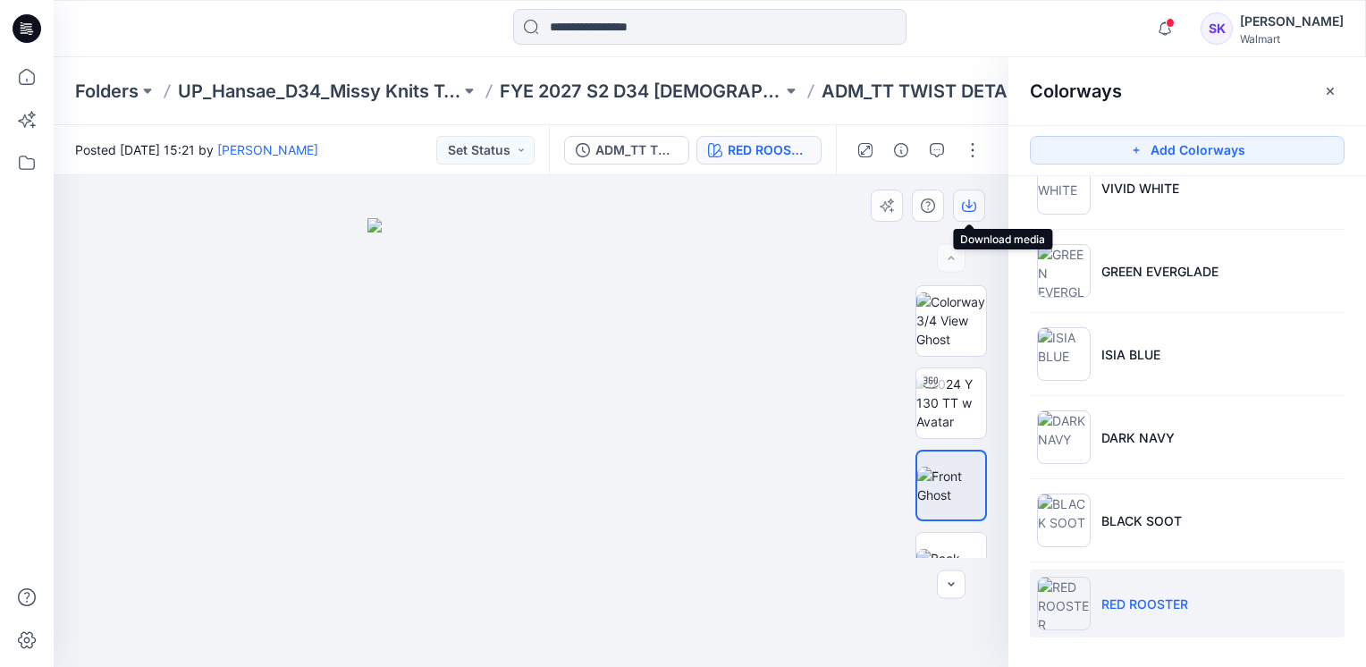
click at [975, 202] on icon "button" at bounding box center [969, 206] width 14 height 14
click at [816, 259] on div at bounding box center [531, 421] width 955 height 492
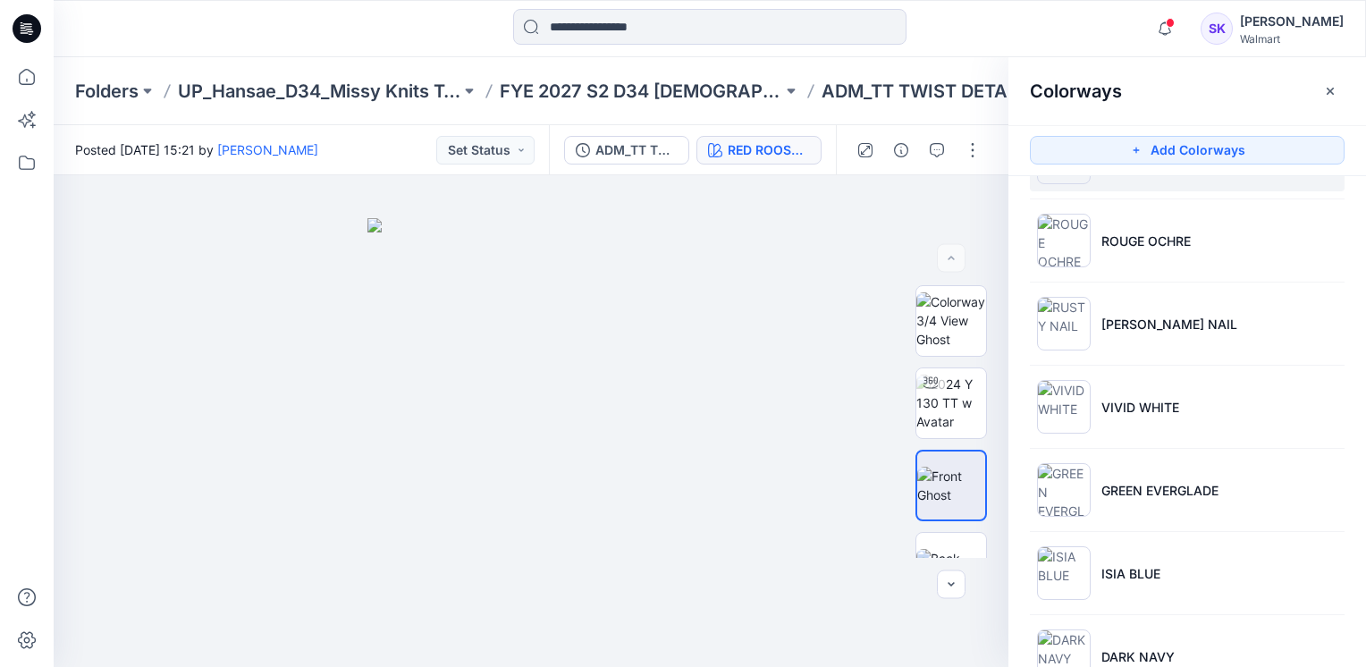
scroll to position [0, 0]
